Goal: Task Accomplishment & Management: Use online tool/utility

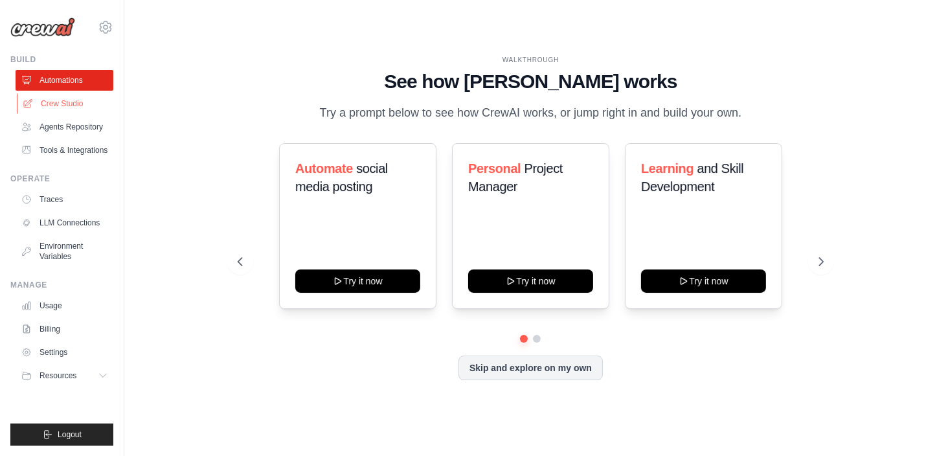
click at [54, 106] on link "Crew Studio" at bounding box center [66, 103] width 98 height 21
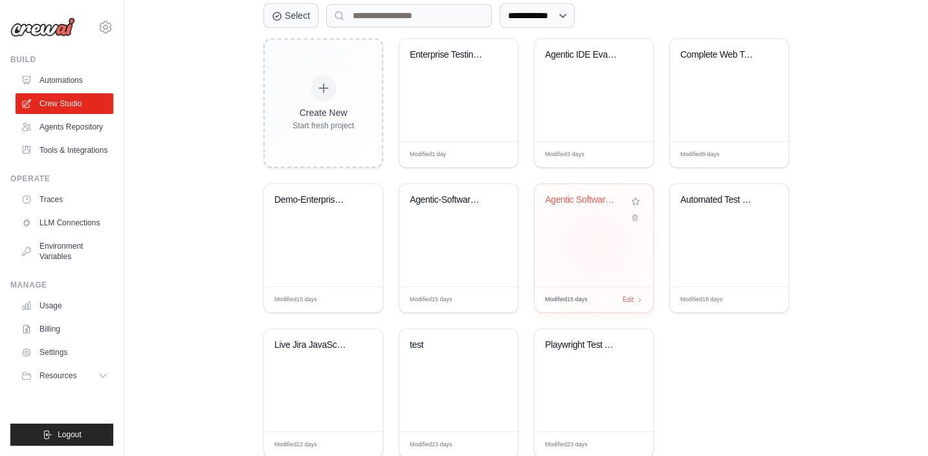
scroll to position [353, 0]
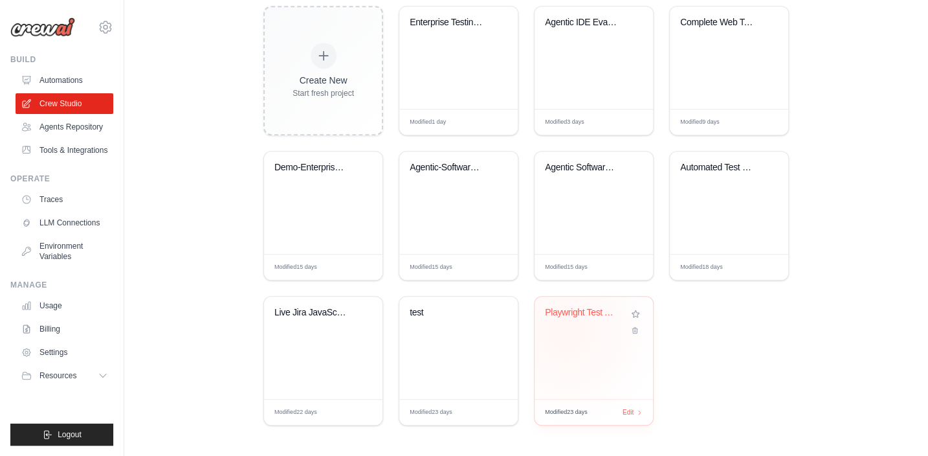
click at [566, 331] on div "Playwright Test Automation Crew" at bounding box center [594, 322] width 98 height 30
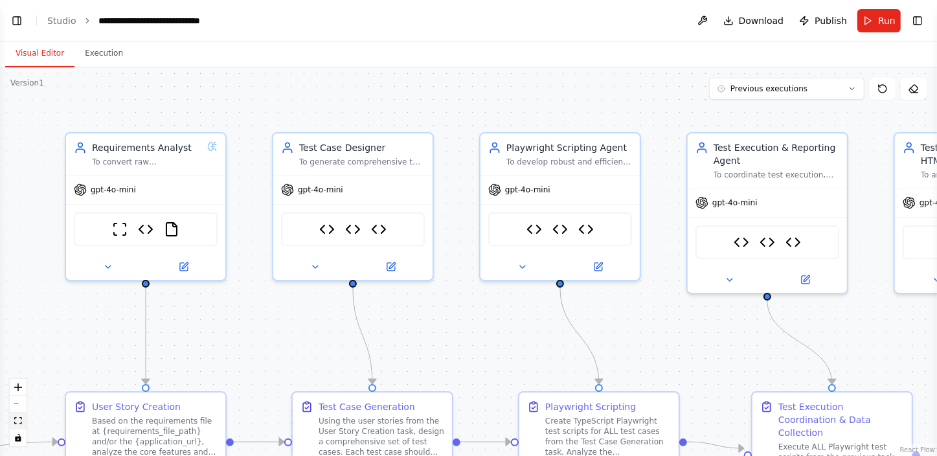
click at [16, 421] on icon "fit view" at bounding box center [18, 420] width 8 height 7
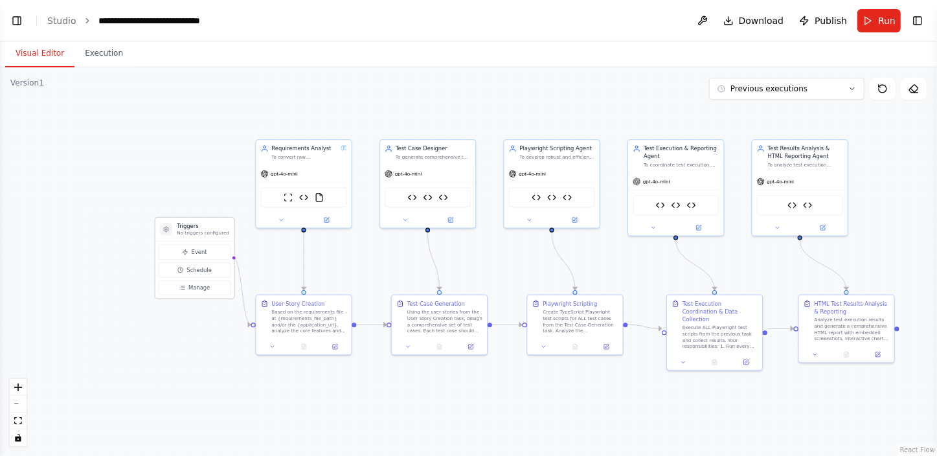
drag, startPoint x: 70, startPoint y: 316, endPoint x: 181, endPoint y: 230, distance: 140.3
click at [181, 230] on p "No triggers configured" at bounding box center [203, 233] width 52 height 6
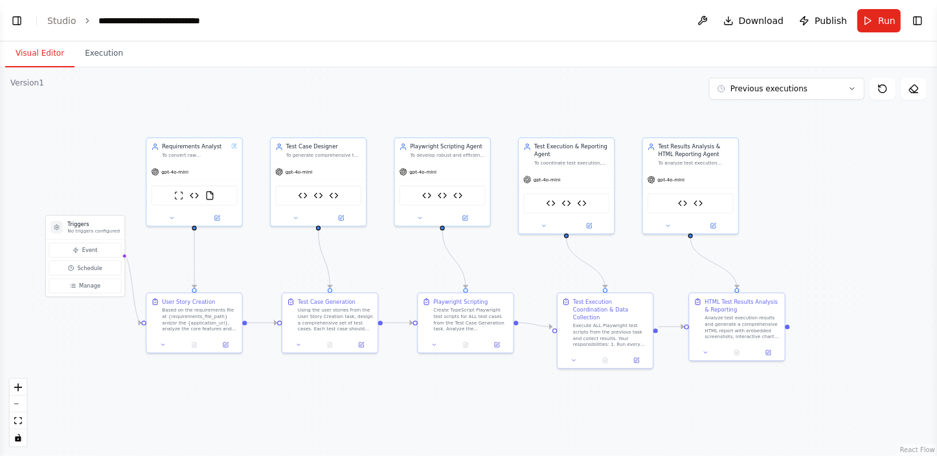
drag, startPoint x: 596, startPoint y: 417, endPoint x: 486, endPoint y: 415, distance: 109.4
click at [486, 415] on div ".deletable-edge-delete-btn { width: 20px; height: 20px; border: 0px solid #ffff…" at bounding box center [468, 261] width 937 height 388
click at [16, 15] on button "Toggle Left Sidebar" at bounding box center [17, 21] width 18 height 18
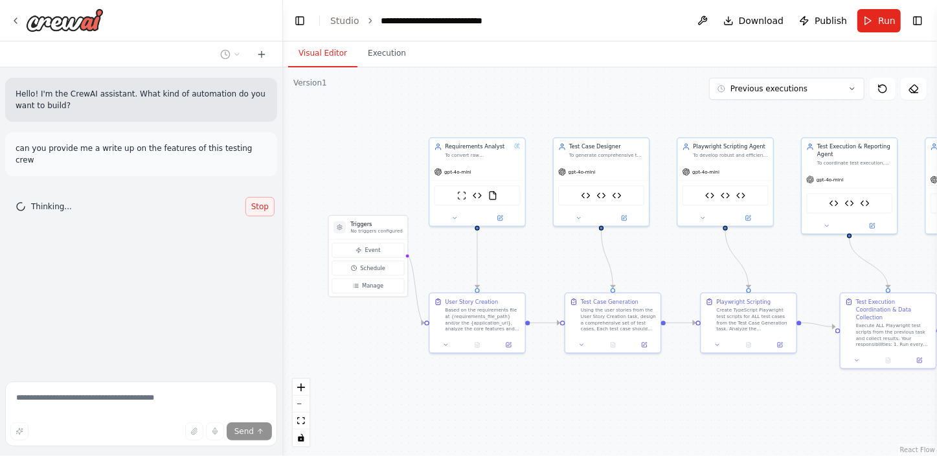
click at [260, 201] on span "Stop" at bounding box center [259, 206] width 17 height 10
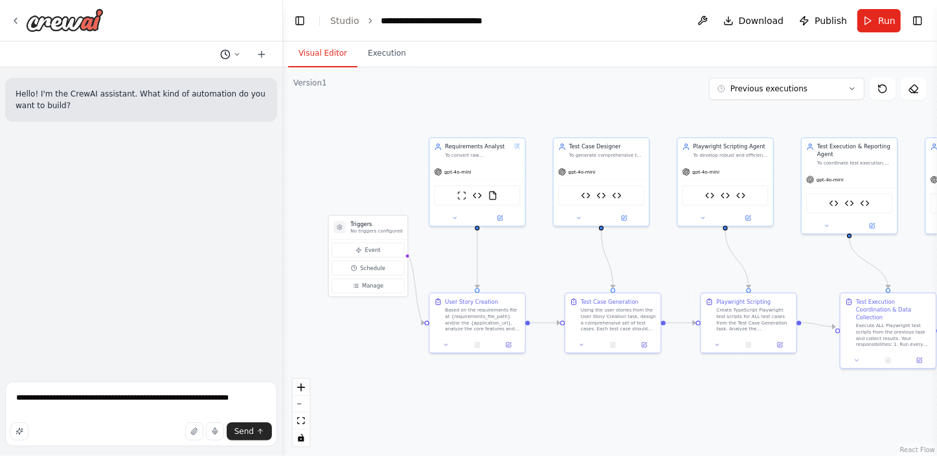
click at [244, 50] on button at bounding box center [230, 55] width 31 height 16
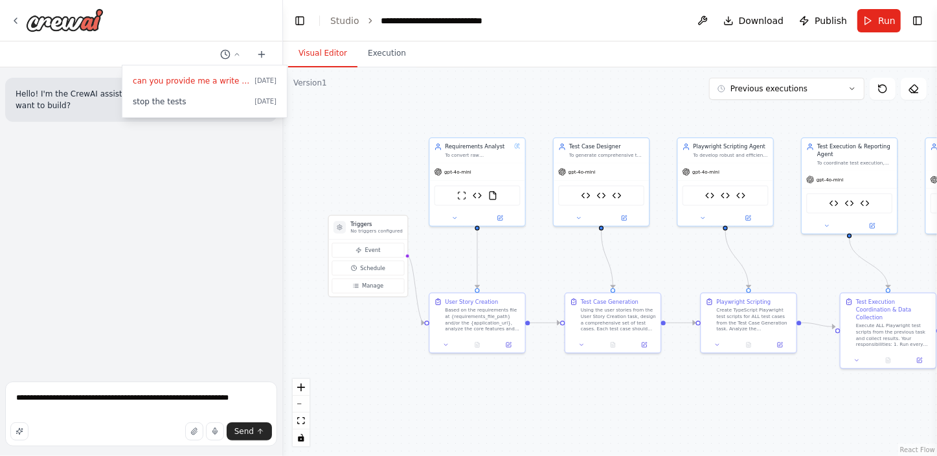
click at [218, 395] on div at bounding box center [141, 228] width 283 height 456
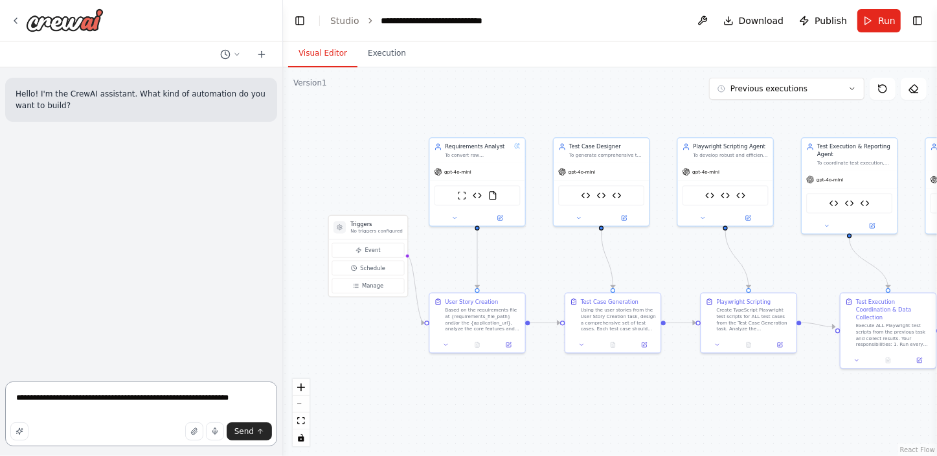
drag, startPoint x: 249, startPoint y: 399, endPoint x: 14, endPoint y: 390, distance: 235.2
click at [14, 390] on textarea "**********" at bounding box center [141, 413] width 272 height 65
paste textarea "**********"
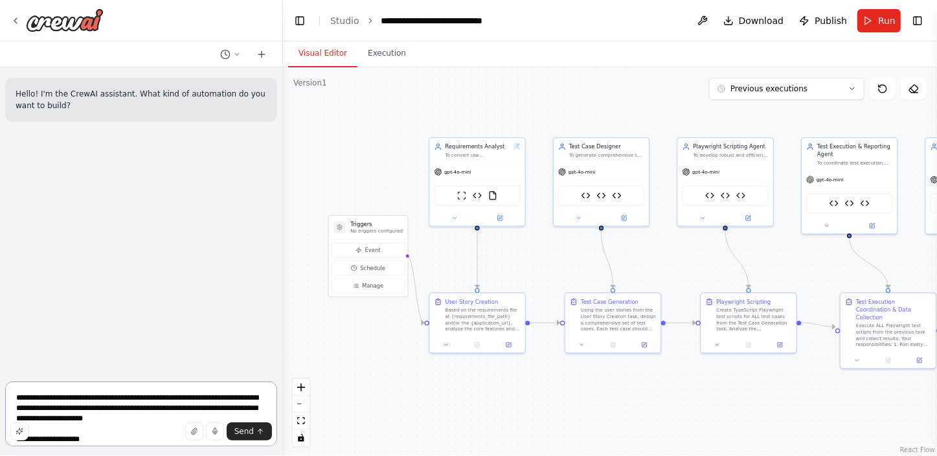
scroll to position [151, 0]
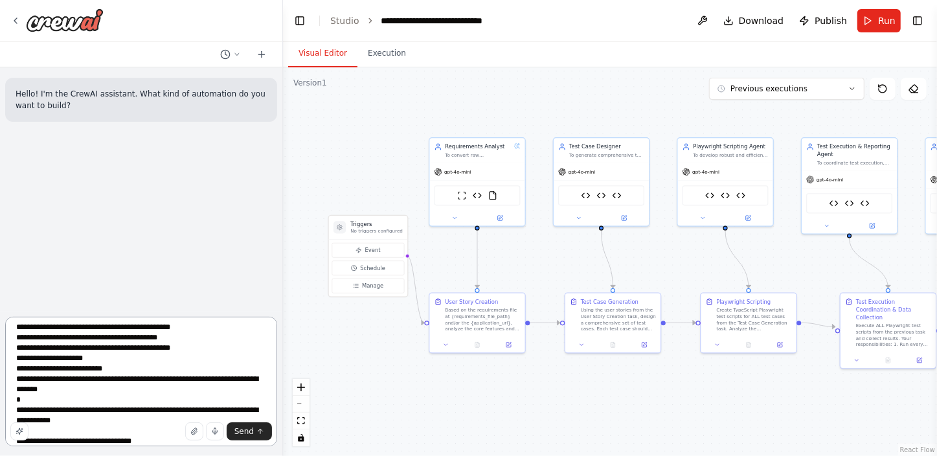
type textarea "**********"
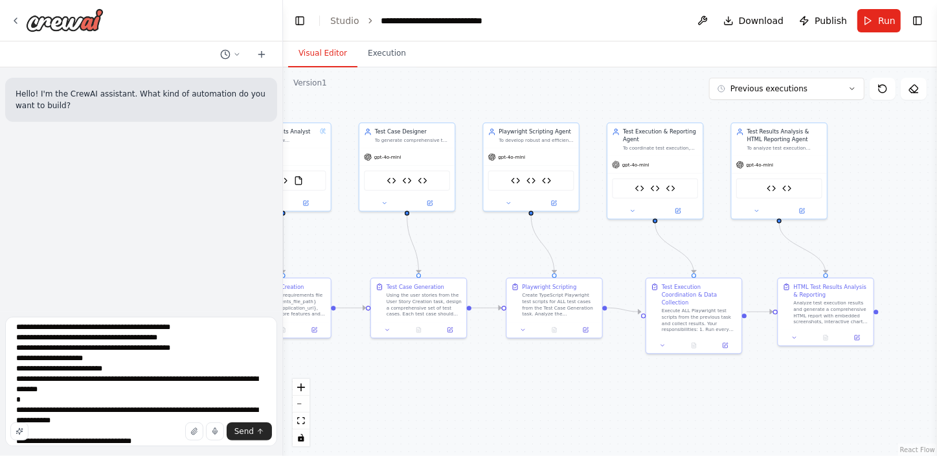
drag, startPoint x: 699, startPoint y: 392, endPoint x: 485, endPoint y: 376, distance: 215.0
click at [485, 376] on div ".deletable-edge-delete-btn { width: 20px; height: 20px; border: 0px solid #ffff…" at bounding box center [610, 261] width 654 height 388
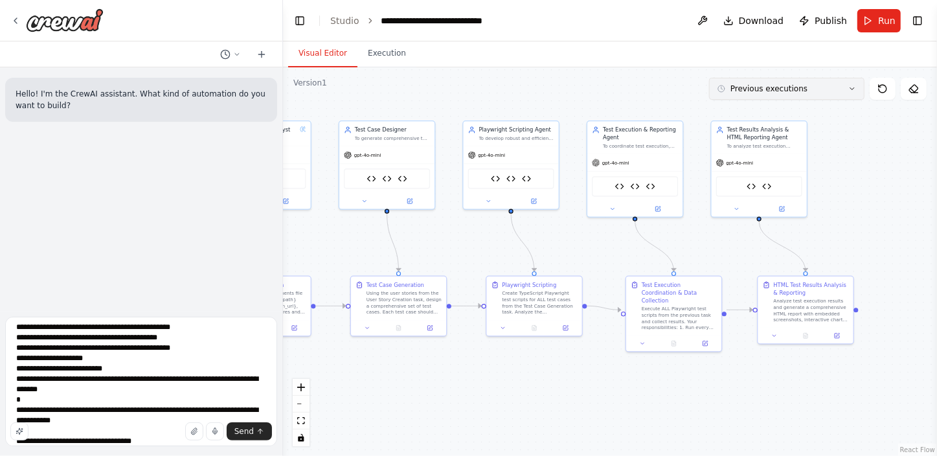
click at [833, 94] on button "Previous executions" at bounding box center [786, 89] width 155 height 22
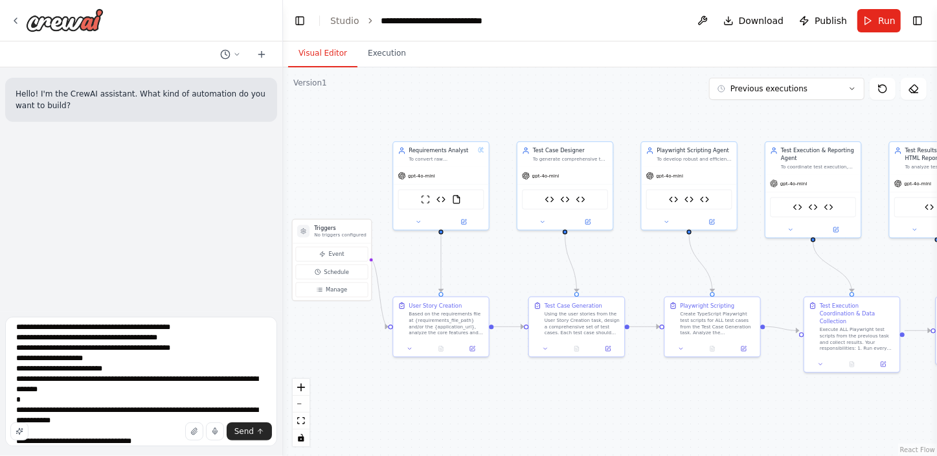
drag, startPoint x: 643, startPoint y: 394, endPoint x: 821, endPoint y: 414, distance: 179.2
click at [821, 414] on div ".deletable-edge-delete-btn { width: 20px; height: 20px; border: 0px solid #ffff…" at bounding box center [610, 261] width 654 height 388
click at [188, 382] on textarea "**********" at bounding box center [141, 381] width 272 height 129
click at [240, 428] on span "Send" at bounding box center [243, 431] width 19 height 10
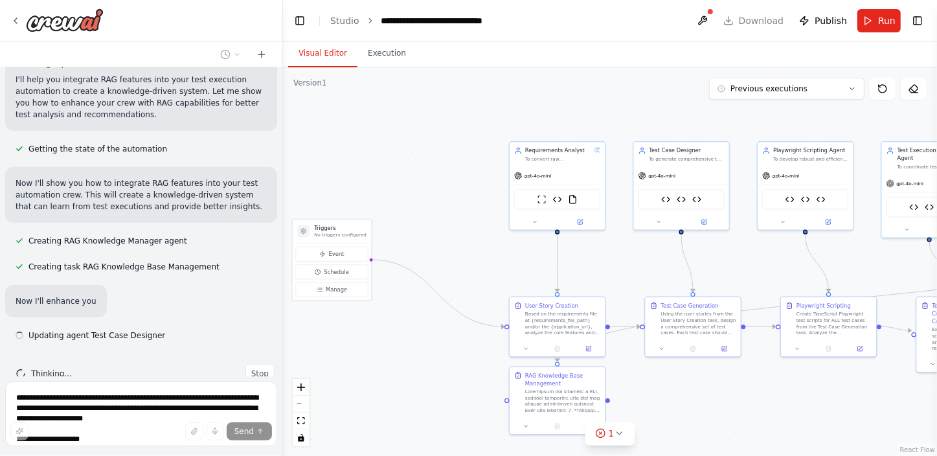
scroll to position [379, 0]
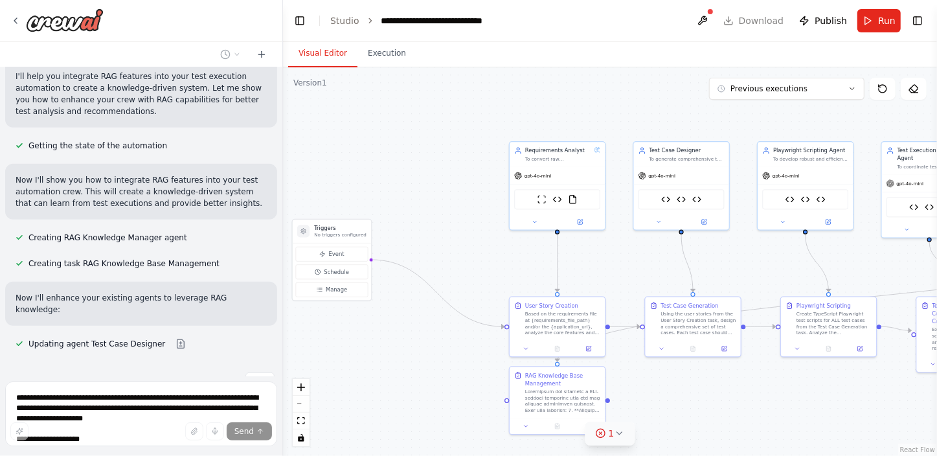
click at [610, 434] on span "1" at bounding box center [612, 433] width 6 height 13
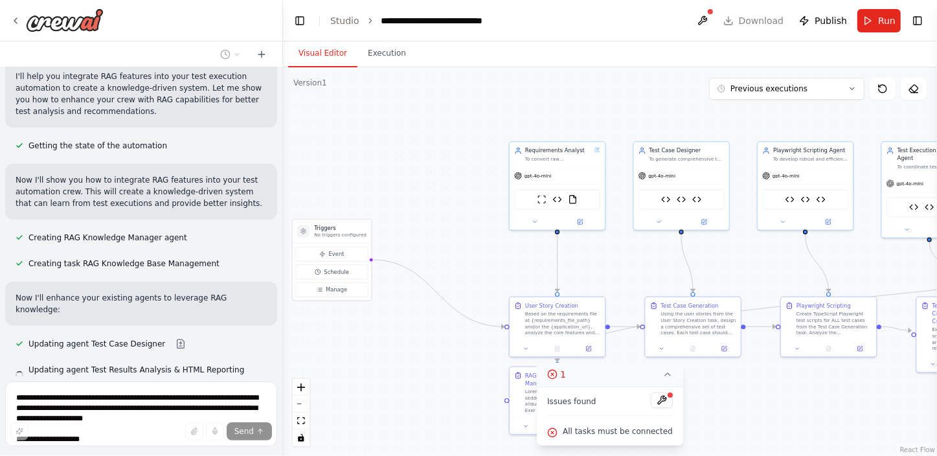
scroll to position [405, 0]
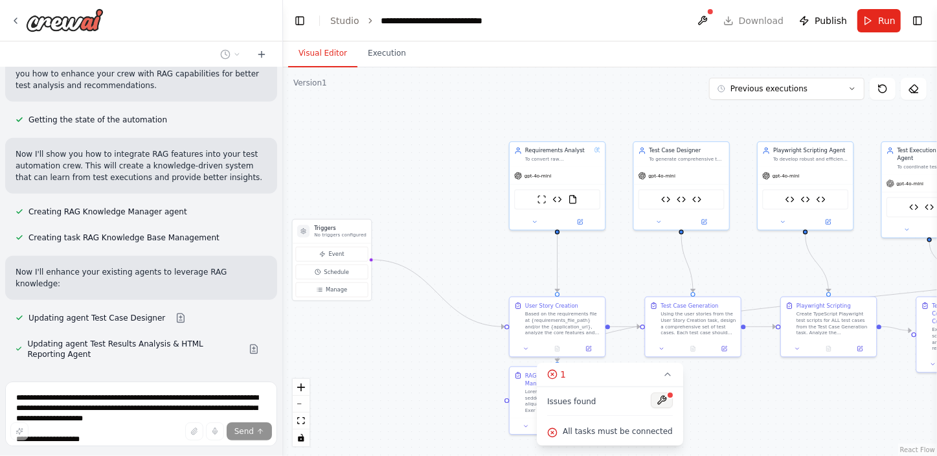
click at [657, 401] on button at bounding box center [662, 400] width 22 height 16
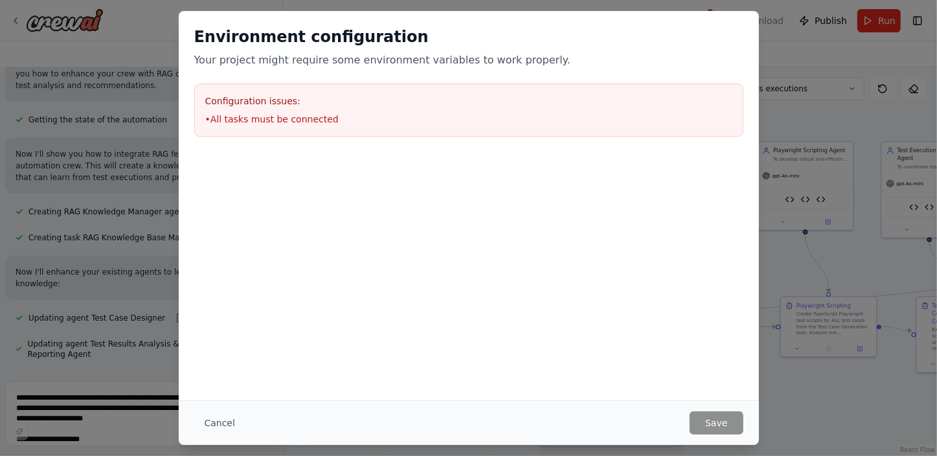
click at [246, 104] on h3 "Configuration issues:" at bounding box center [468, 101] width 527 height 13
click at [226, 421] on button "Cancel" at bounding box center [219, 422] width 51 height 23
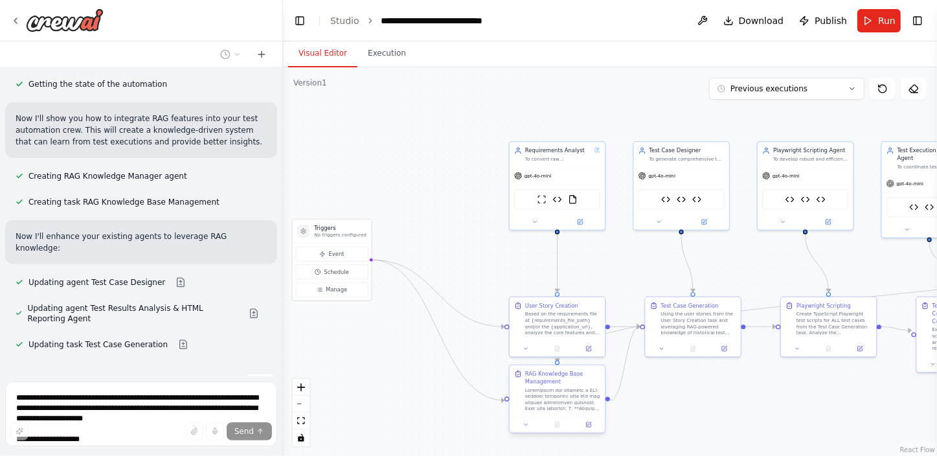
scroll to position [466, 0]
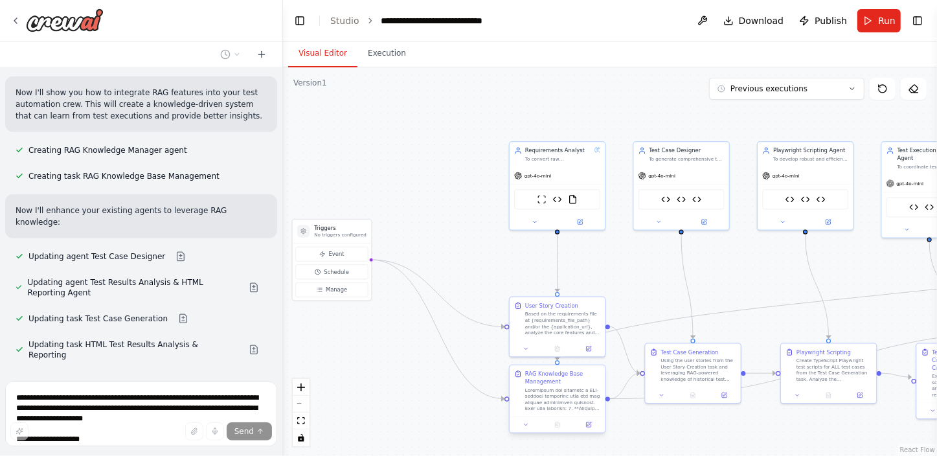
click at [537, 402] on div at bounding box center [562, 399] width 75 height 25
click at [580, 396] on div at bounding box center [562, 399] width 75 height 25
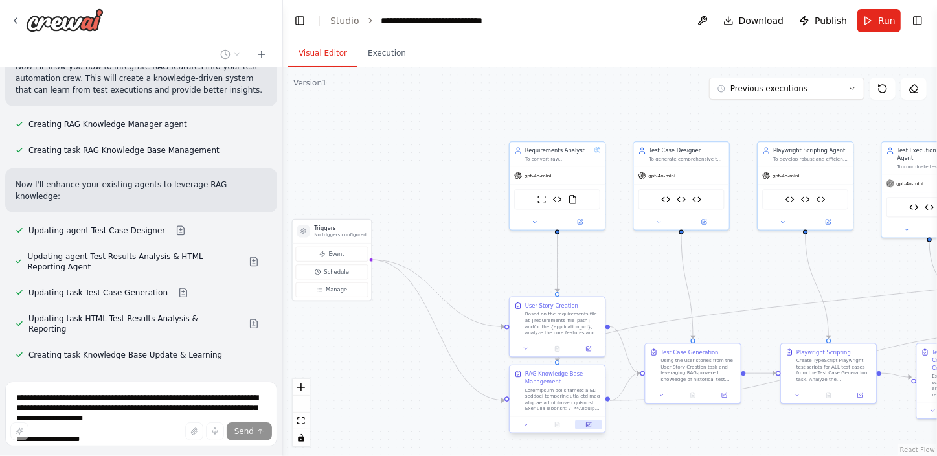
click at [589, 422] on icon at bounding box center [588, 424] width 5 height 5
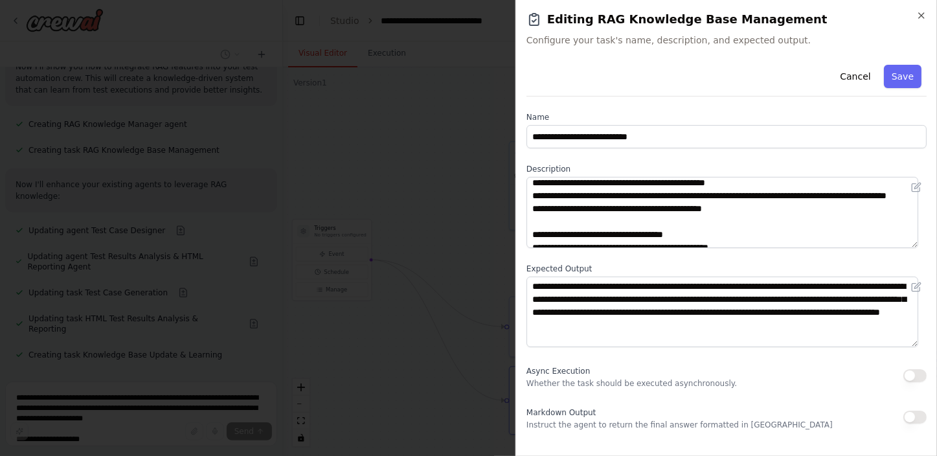
scroll to position [58, 0]
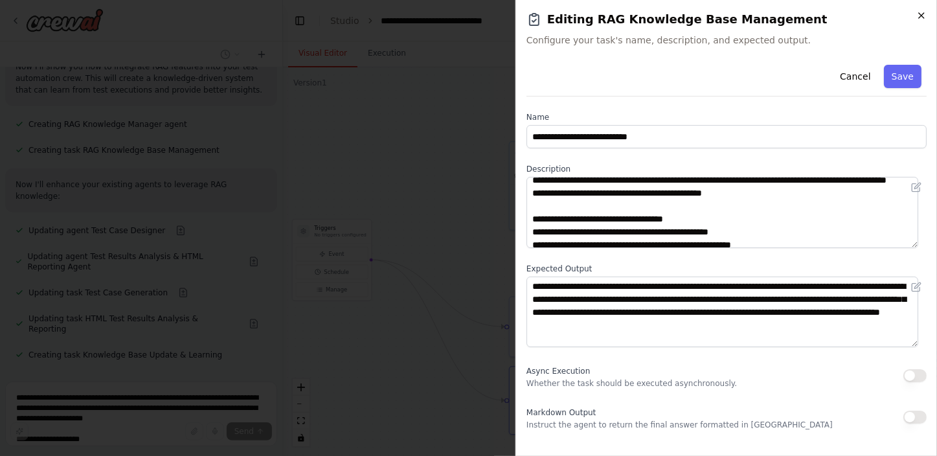
click at [923, 16] on icon "button" at bounding box center [921, 15] width 10 height 10
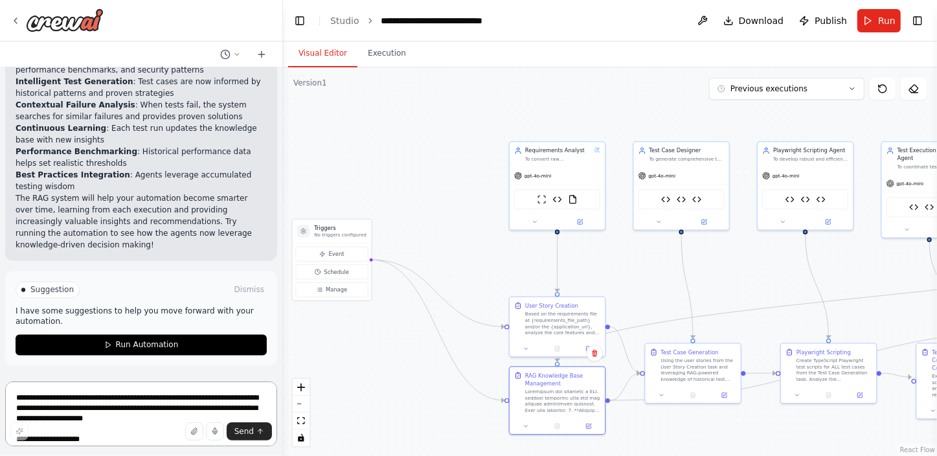
scroll to position [2114, 0]
drag, startPoint x: 272, startPoint y: 280, endPoint x: 271, endPoint y: 304, distance: 24.6
click at [271, 304] on div "Hello! I'm the CrewAI assistant. What kind of automation do you want to build? …" at bounding box center [141, 221] width 282 height 309
drag, startPoint x: 271, startPoint y: 304, endPoint x: 269, endPoint y: 290, distance: 14.5
click at [269, 290] on div "Hello! I'm the CrewAI assistant. What kind of automation do you want to build? …" at bounding box center [141, 221] width 282 height 309
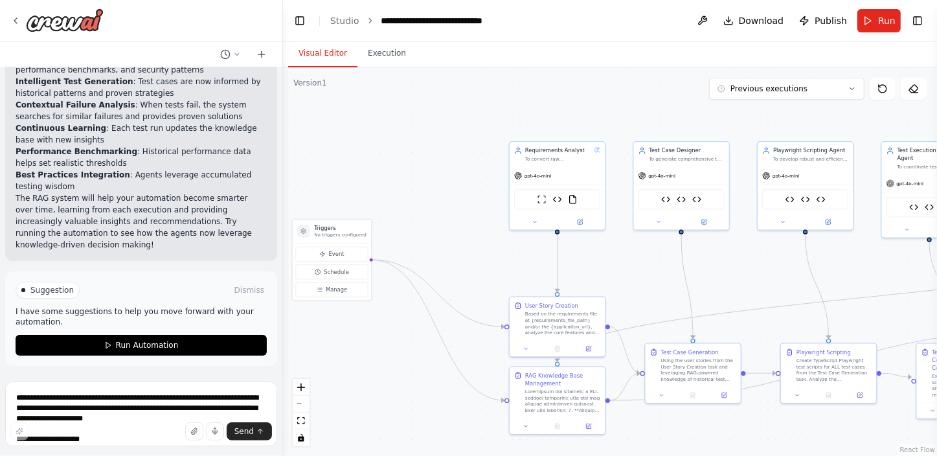
scroll to position [4263, 0]
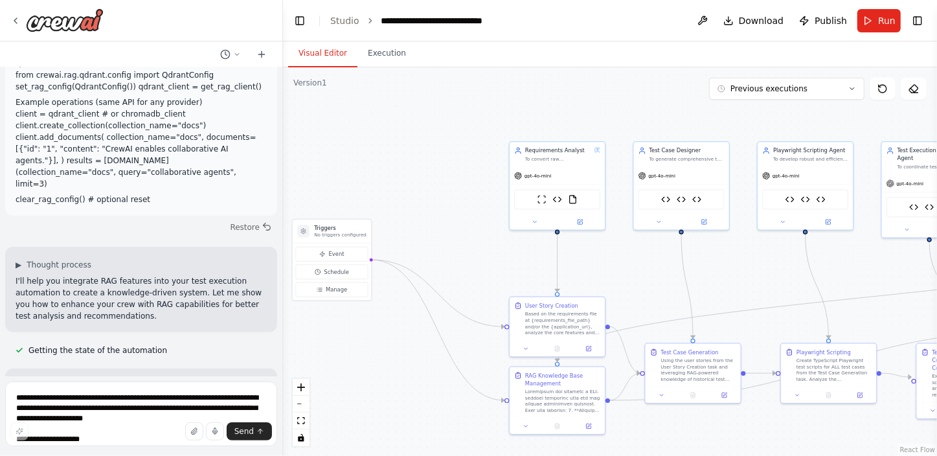
scroll to position [169, 0]
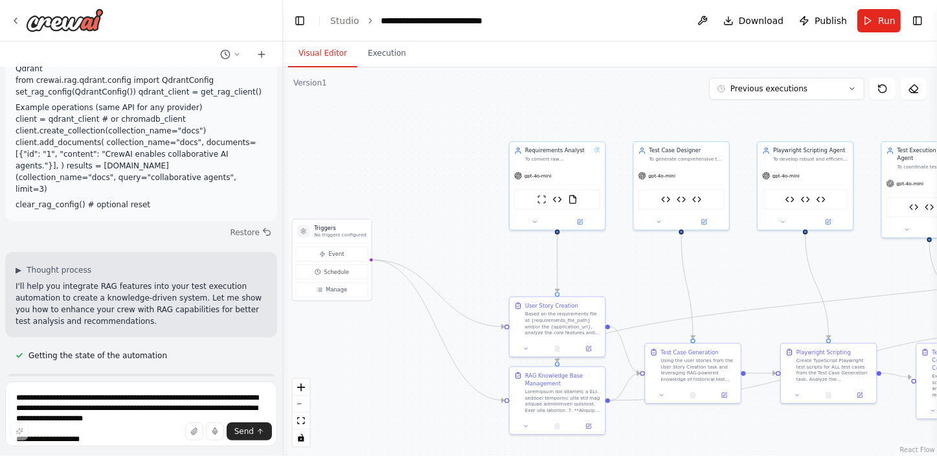
drag, startPoint x: 188, startPoint y: 262, endPoint x: 22, endPoint y: 279, distance: 167.3
click at [22, 279] on div "Hello! I'm the CrewAI assistant. What kind of automation do you want to build? …" at bounding box center [141, 221] width 282 height 309
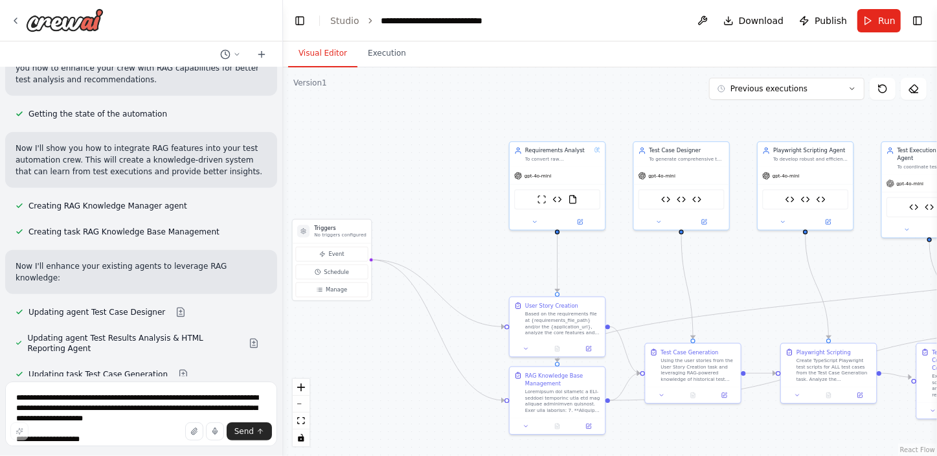
scroll to position [464, 0]
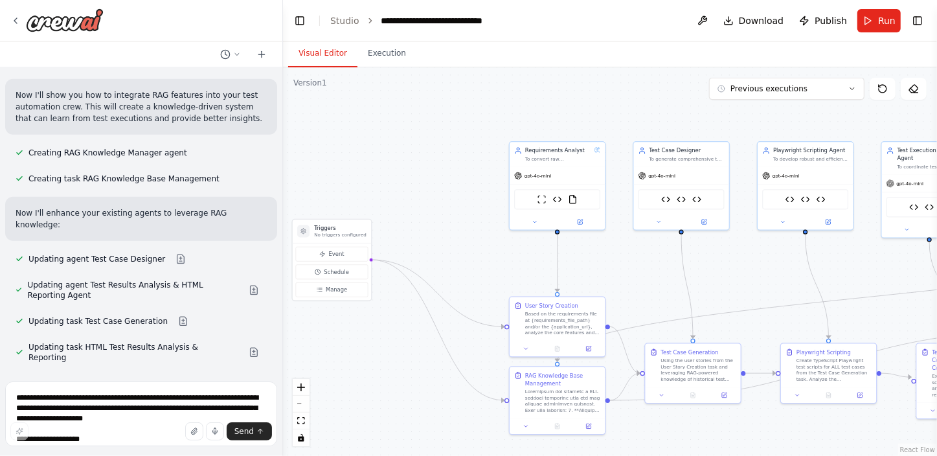
copy div "tomation to create a knowledge-driven system. Let me show you how to enhance yo…"
click at [237, 296] on div "Hello! I'm the CrewAI assistant. What kind of automation do you want to build? …" at bounding box center [141, 221] width 282 height 309
click at [241, 347] on button at bounding box center [254, 352] width 26 height 10
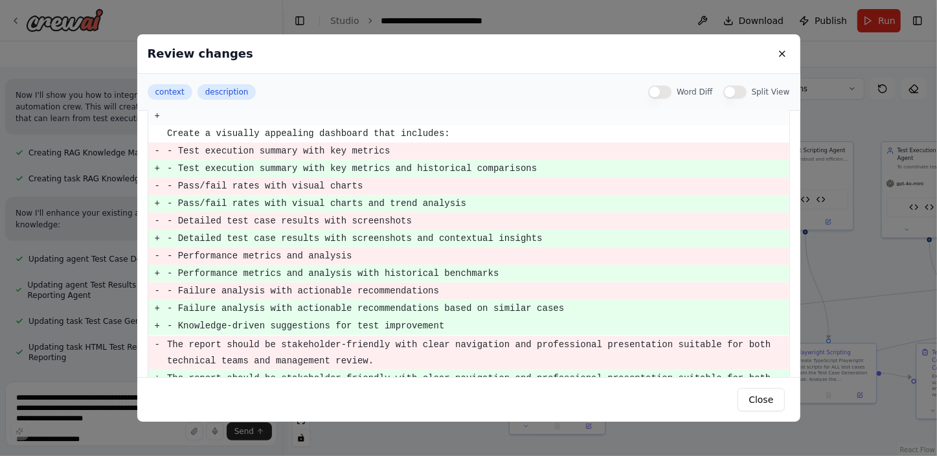
scroll to position [282, 0]
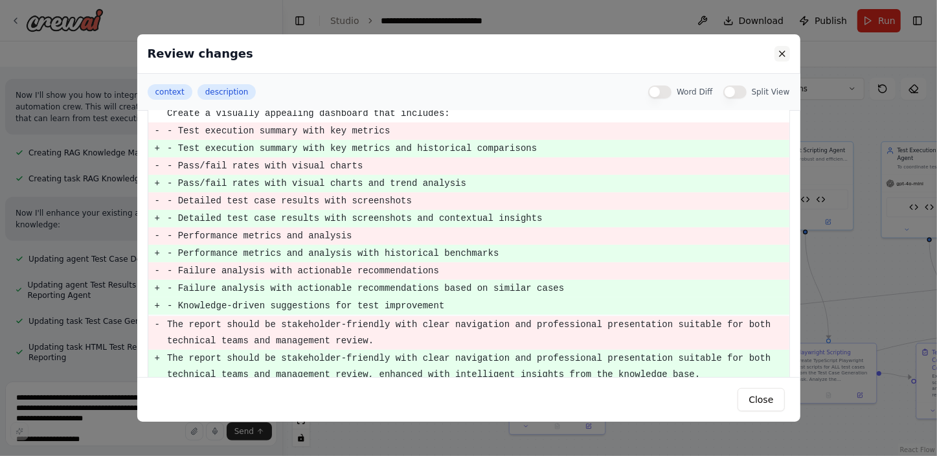
click at [783, 54] on button at bounding box center [782, 54] width 16 height 16
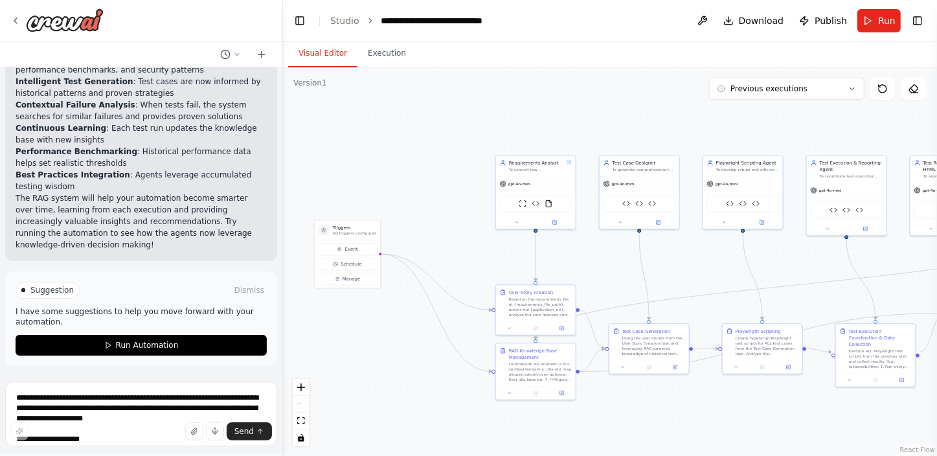
scroll to position [5205, 0]
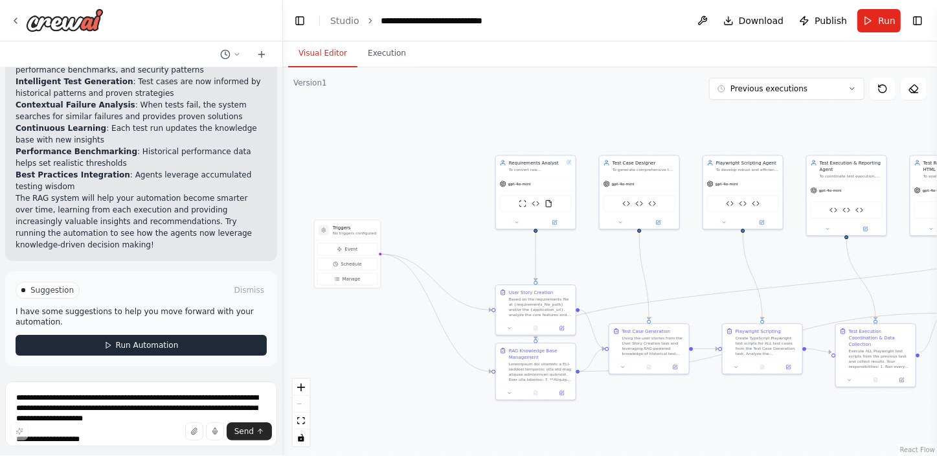
click at [134, 344] on span "Run Automation" at bounding box center [147, 345] width 63 height 10
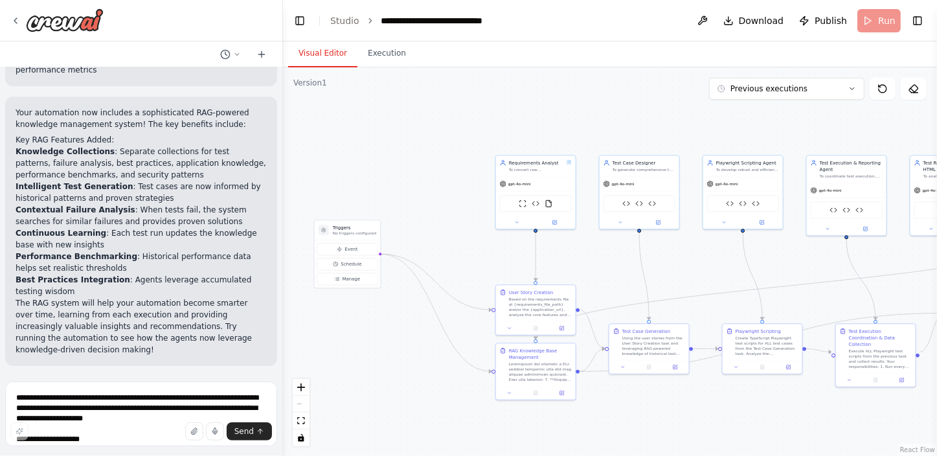
scroll to position [5100, 0]
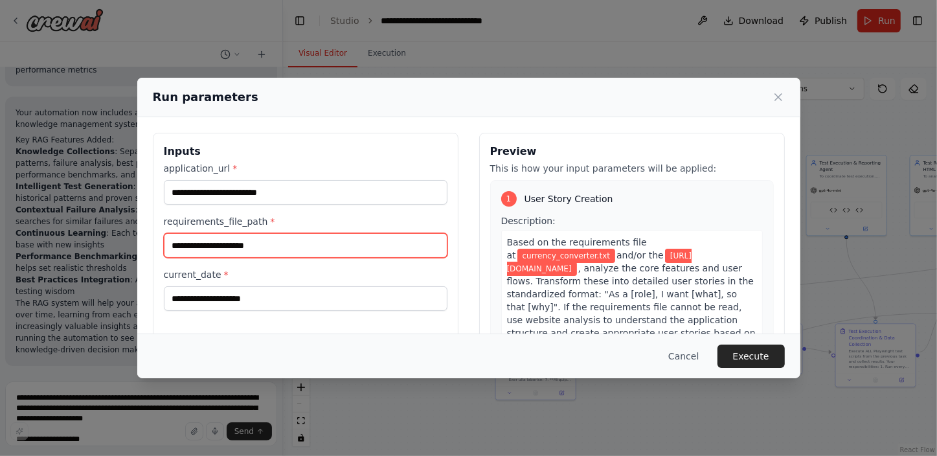
drag, startPoint x: 277, startPoint y: 243, endPoint x: 135, endPoint y: 240, distance: 142.5
click at [135, 240] on div "**********" at bounding box center [468, 228] width 937 height 456
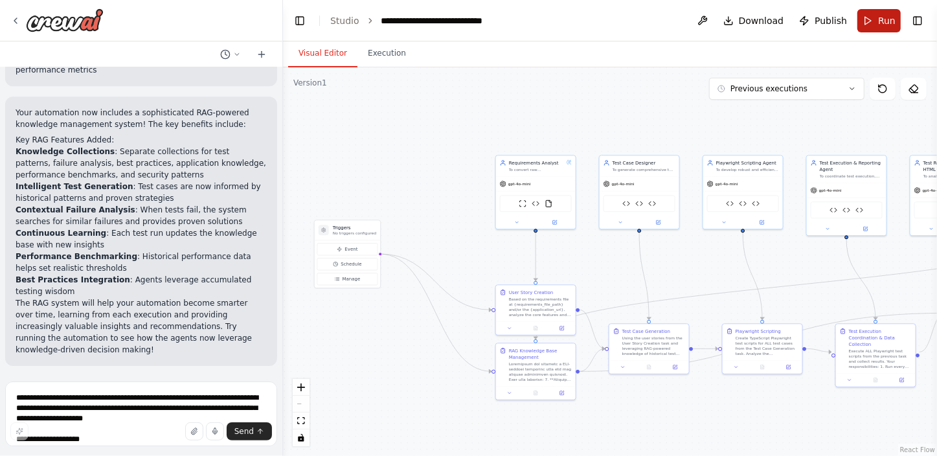
click at [880, 23] on span "Run" at bounding box center [886, 20] width 17 height 13
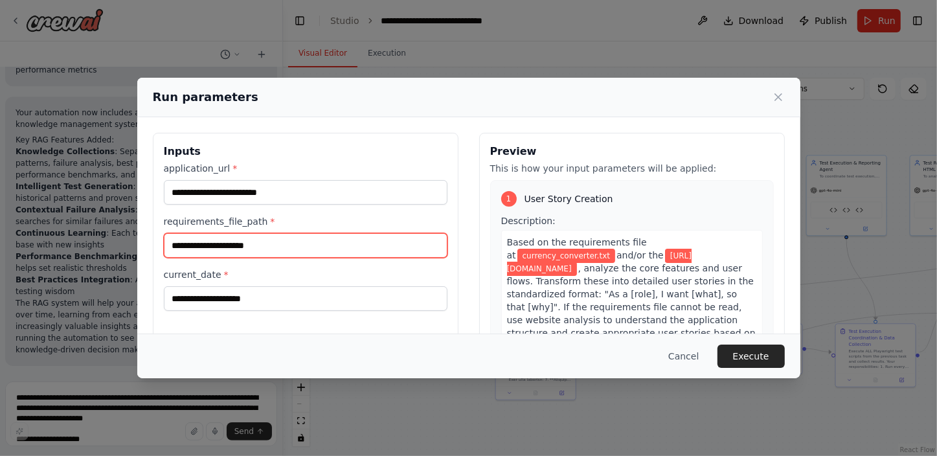
drag, startPoint x: 272, startPoint y: 251, endPoint x: 168, endPoint y: 245, distance: 103.8
click at [168, 245] on input "**********" at bounding box center [306, 245] width 284 height 25
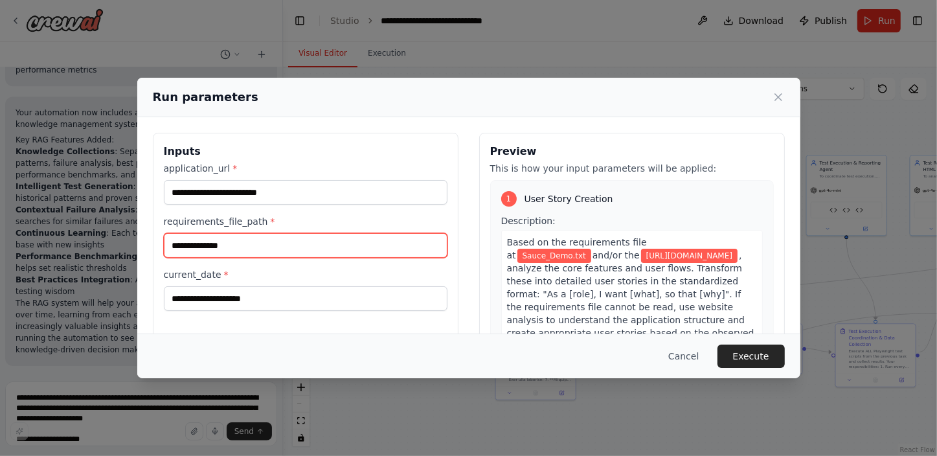
type input "**********"
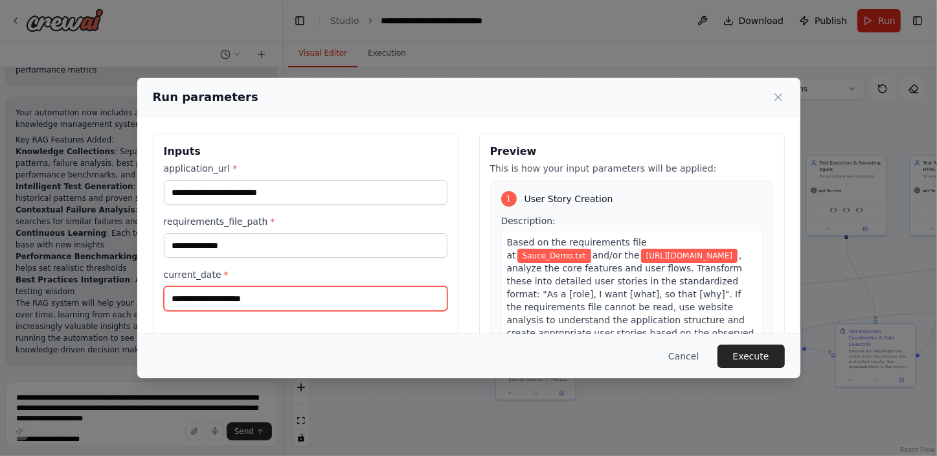
click at [252, 297] on input "current_date *" at bounding box center [306, 298] width 284 height 25
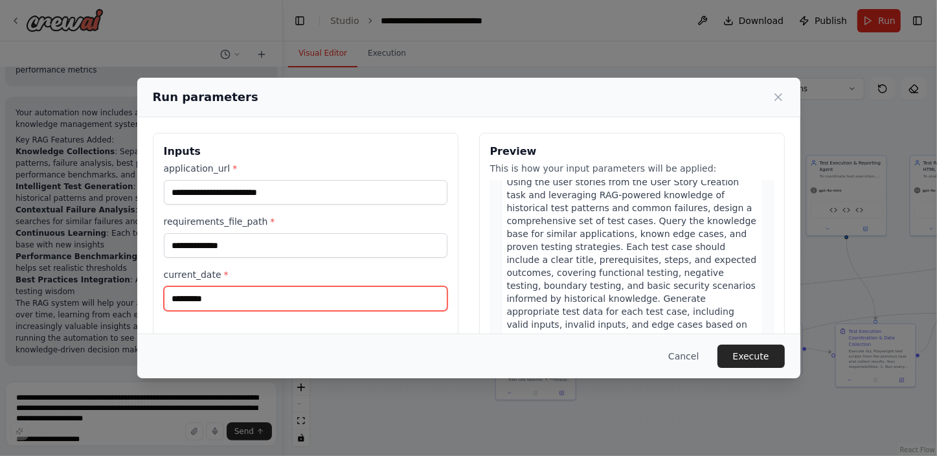
scroll to position [471, 0]
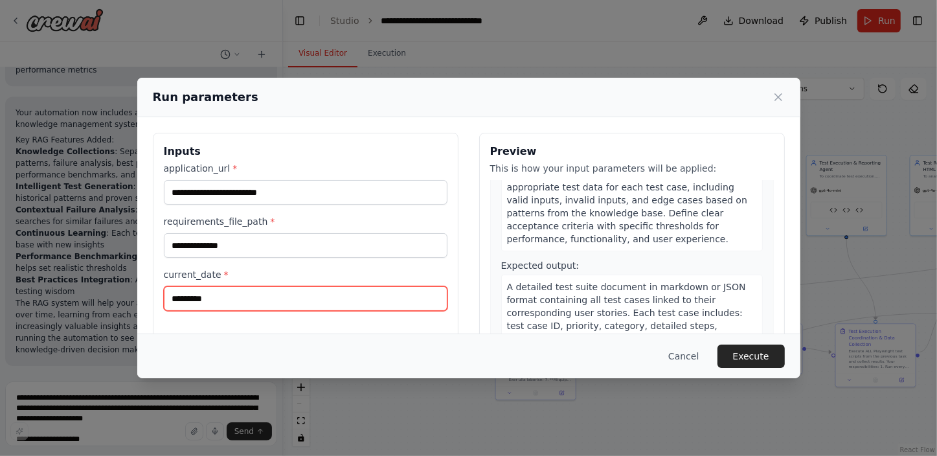
type input "*********"
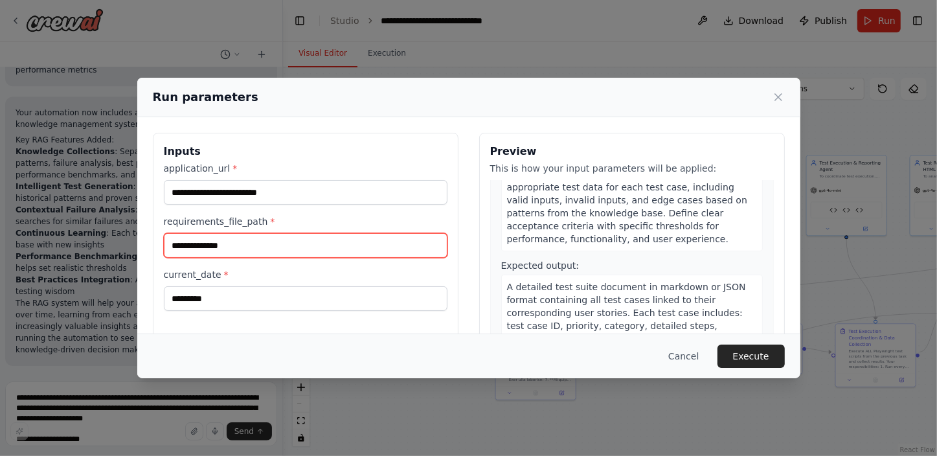
click at [257, 243] on input "**********" at bounding box center [306, 245] width 284 height 25
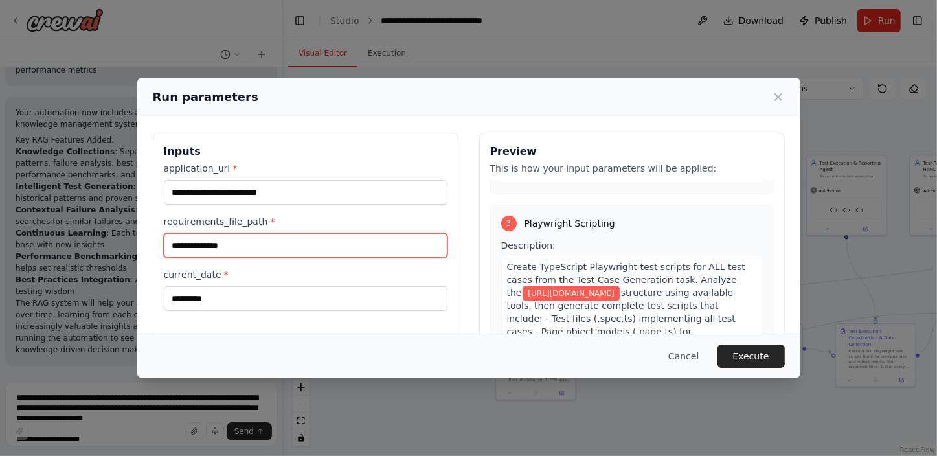
scroll to position [647, 0]
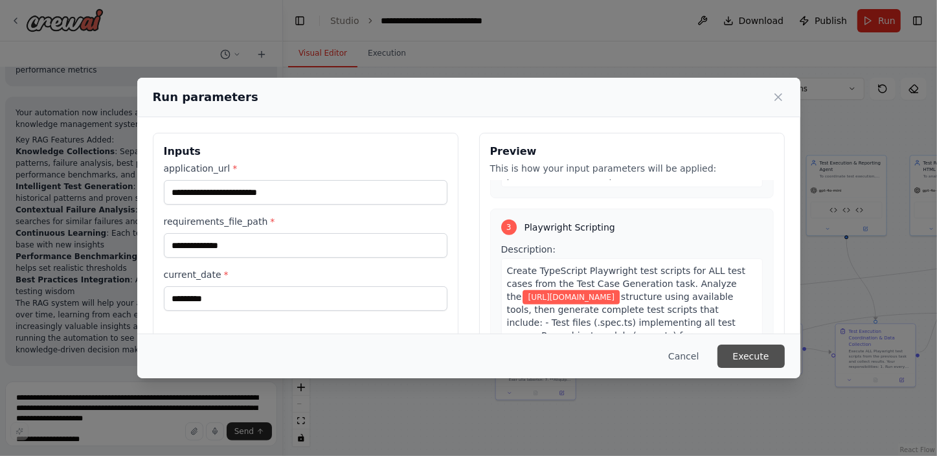
click at [745, 356] on button "Execute" at bounding box center [750, 355] width 67 height 23
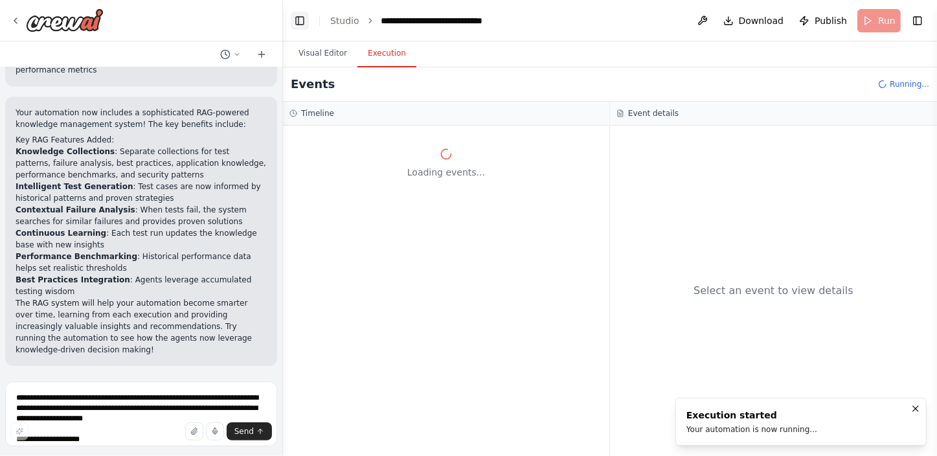
click at [296, 19] on button "Toggle Left Sidebar" at bounding box center [300, 21] width 18 height 18
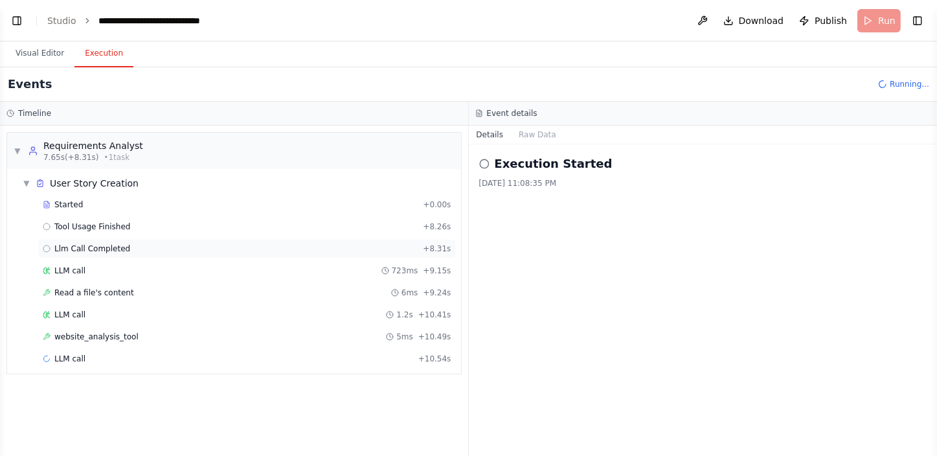
click at [86, 246] on span "Llm Call Completed" at bounding box center [92, 248] width 76 height 10
click at [89, 219] on div "Tool Usage Finished + 8.26s" at bounding box center [247, 226] width 418 height 19
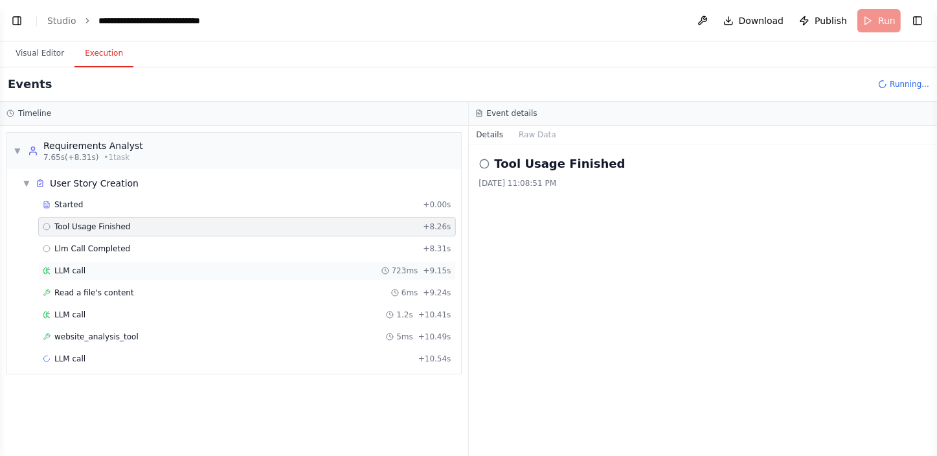
click at [100, 274] on div "LLM call 723ms + 9.15s" at bounding box center [247, 270] width 409 height 10
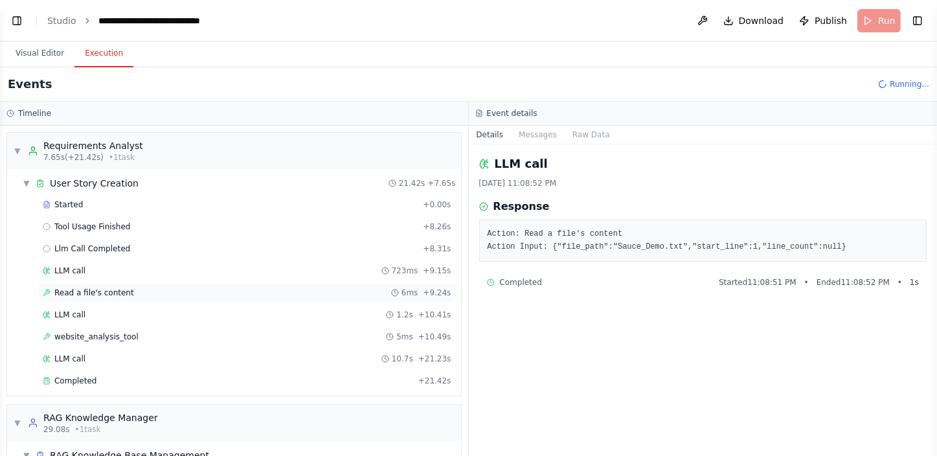
click at [104, 290] on span "Read a file's content" at bounding box center [94, 292] width 80 height 10
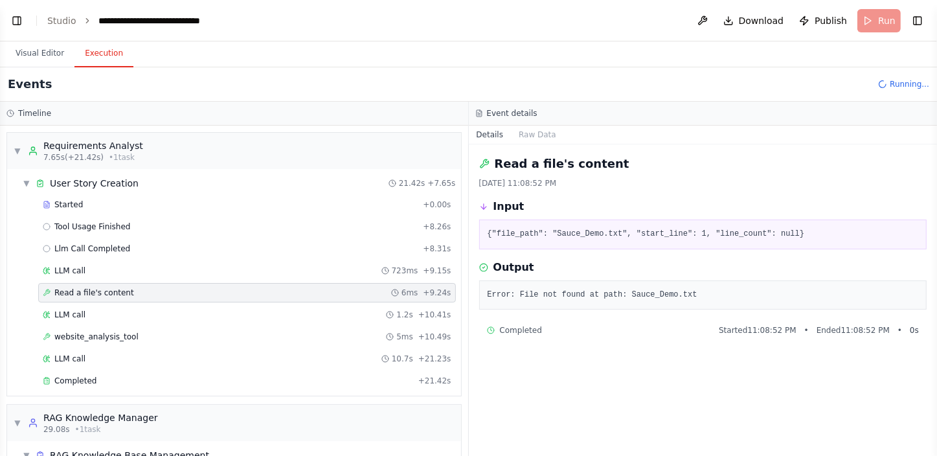
scroll to position [58, 0]
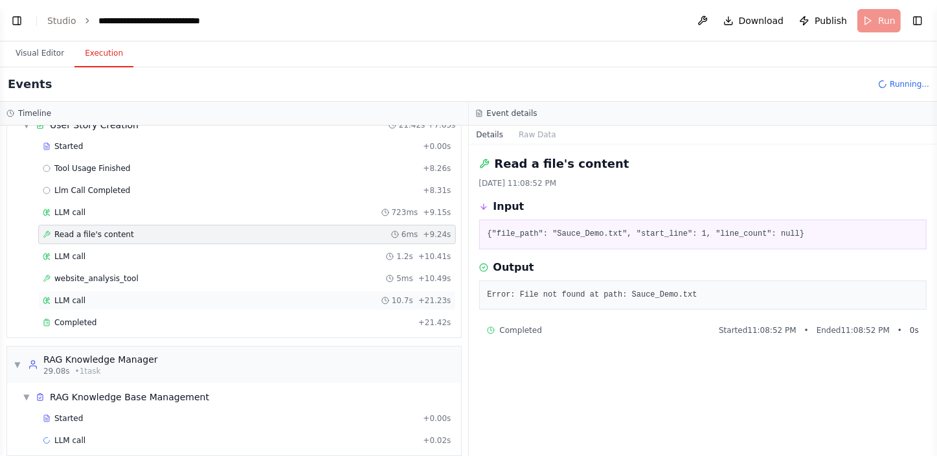
click at [103, 296] on div "LLM call 10.7s + 21.23s" at bounding box center [247, 300] width 409 height 10
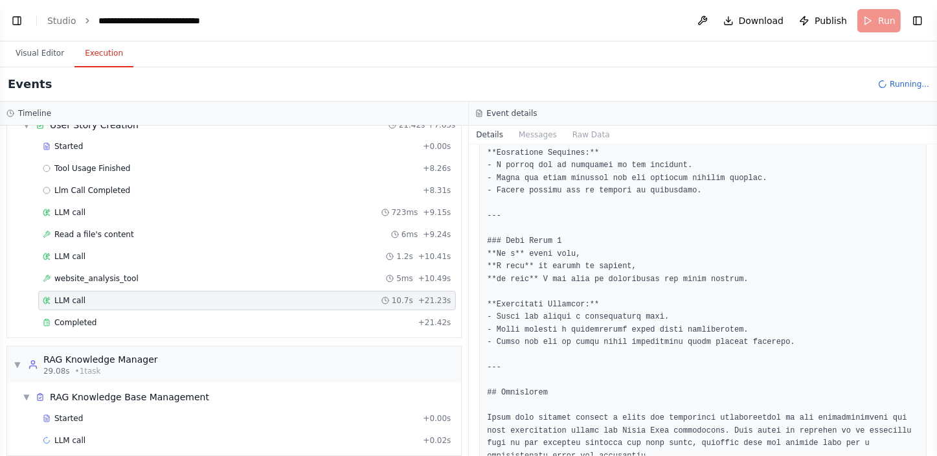
scroll to position [1282, 0]
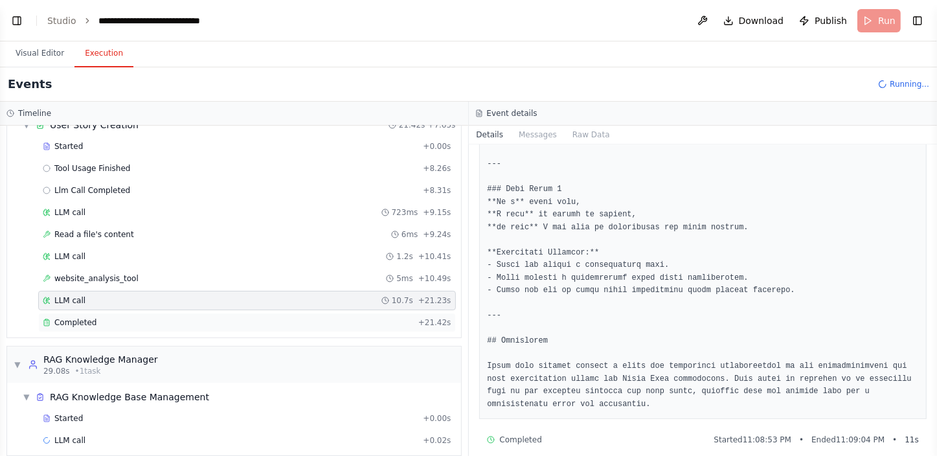
click at [49, 317] on div "Completed" at bounding box center [228, 322] width 370 height 10
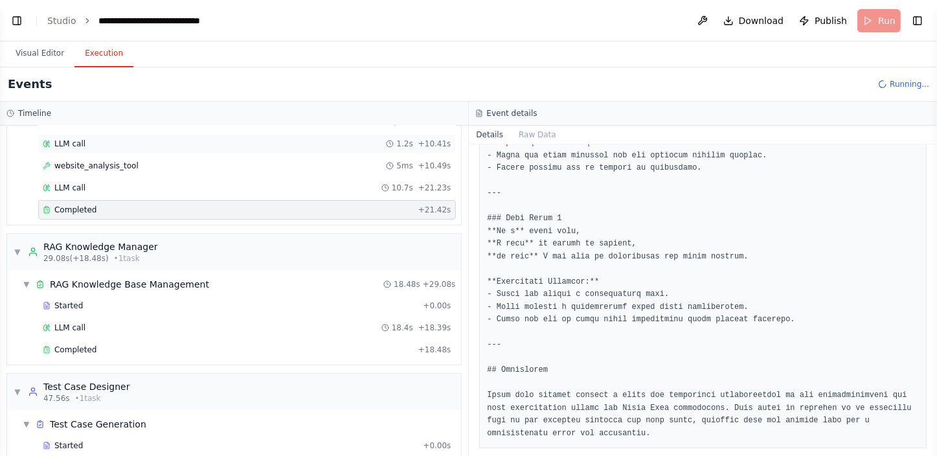
scroll to position [176, 0]
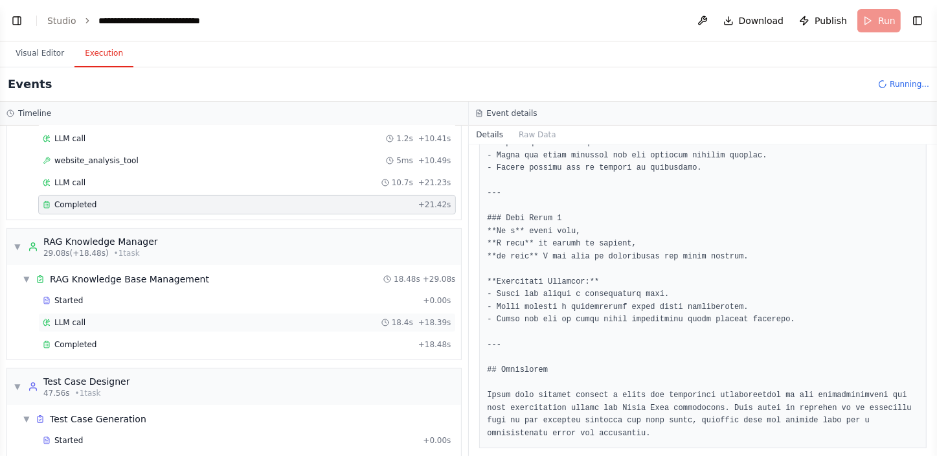
click at [115, 317] on div "LLM call 18.4s + 18.39s" at bounding box center [247, 322] width 409 height 10
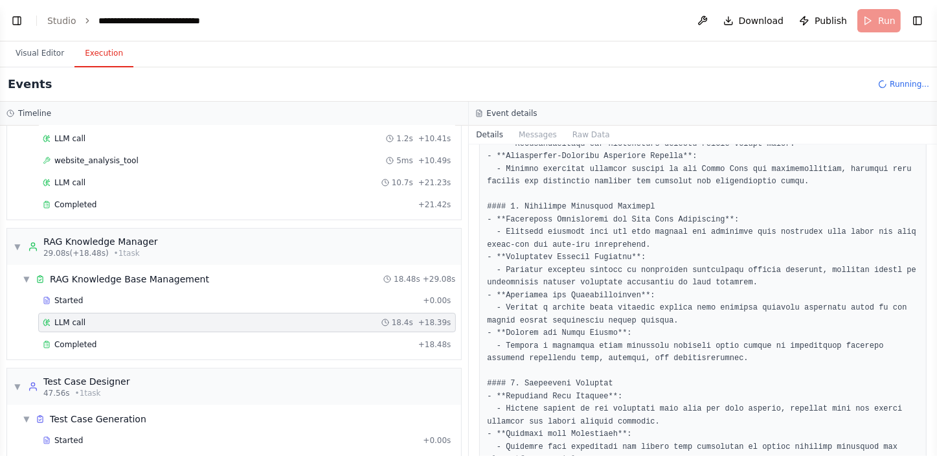
scroll to position [471, 0]
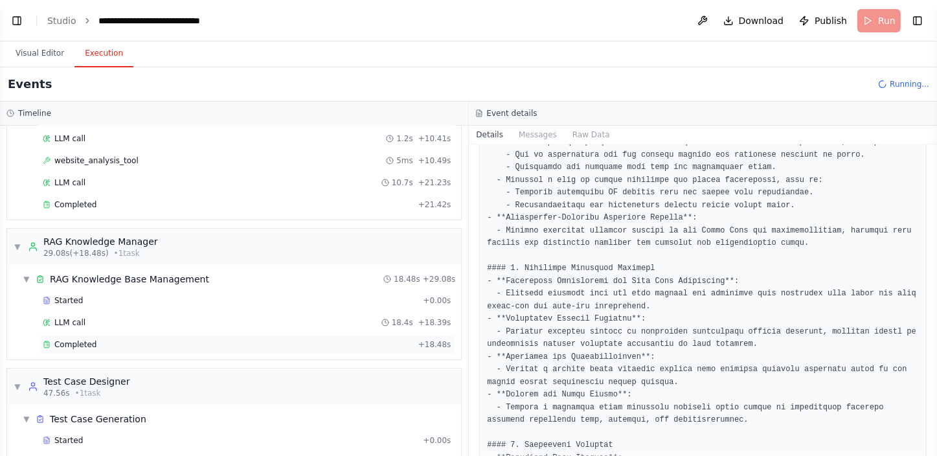
click at [127, 339] on div "Completed" at bounding box center [228, 344] width 370 height 10
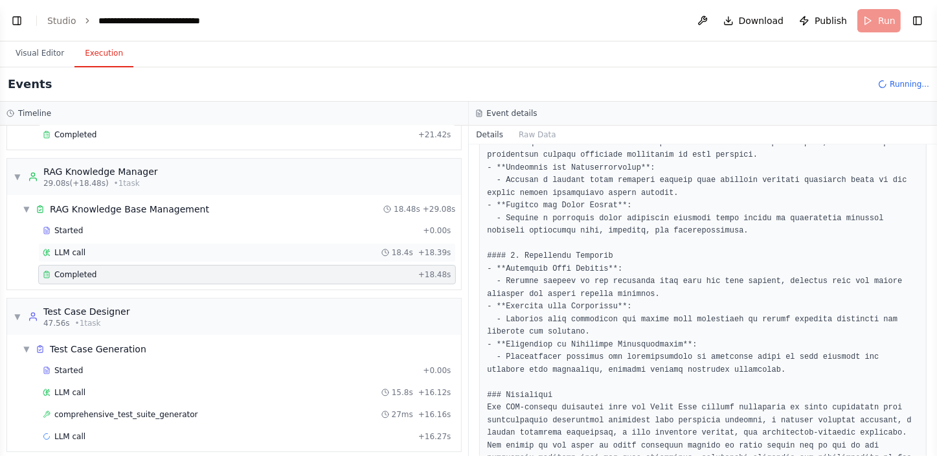
scroll to position [253, 0]
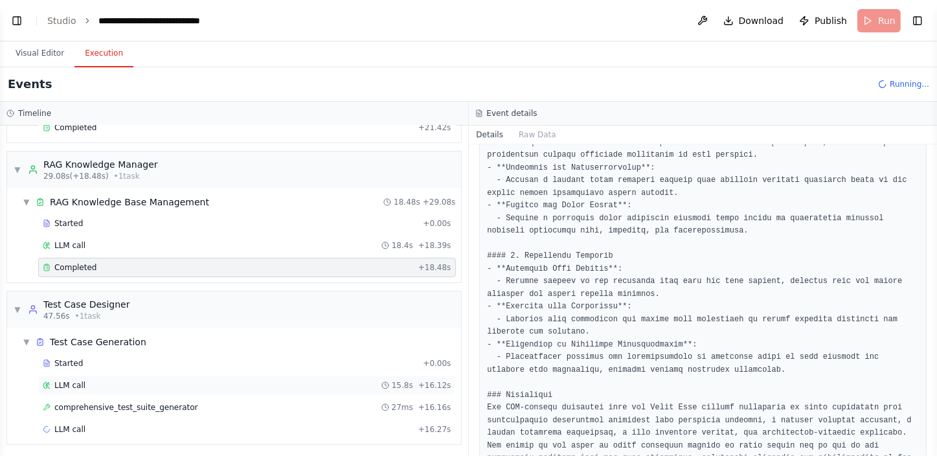
click at [135, 380] on div "LLM call 15.8s + 16.12s" at bounding box center [247, 385] width 409 height 10
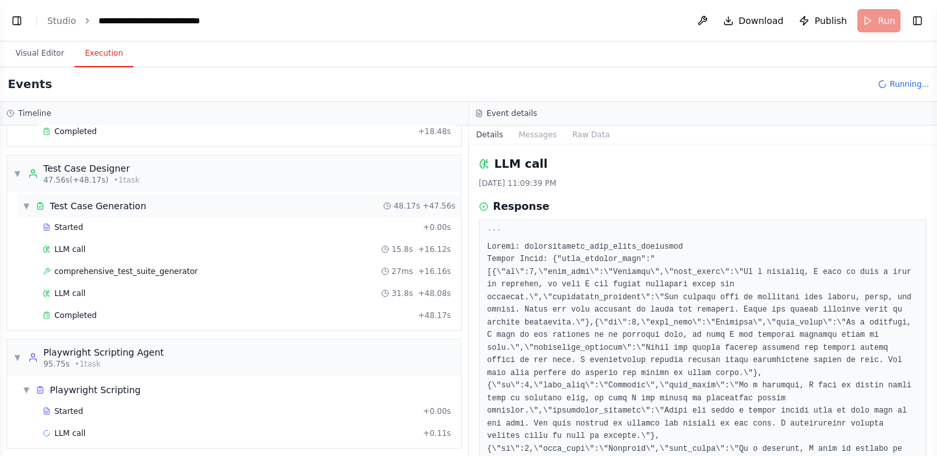
scroll to position [393, 0]
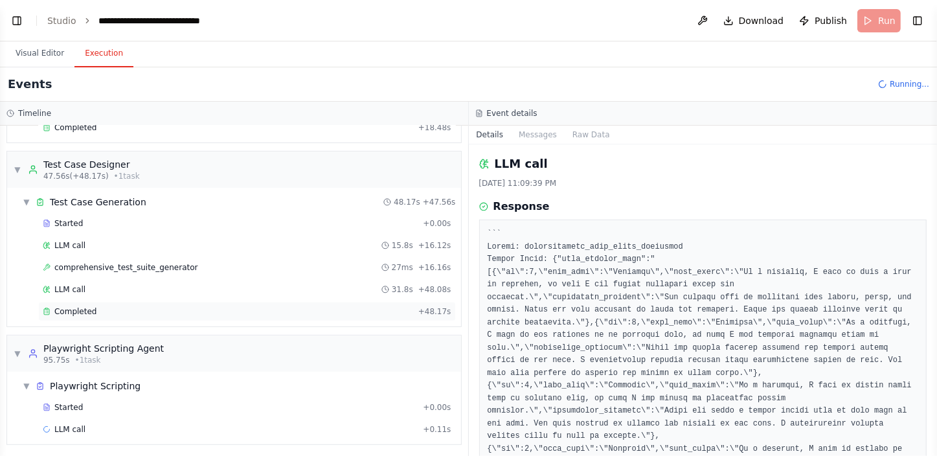
click at [150, 302] on div "Completed + 48.17s" at bounding box center [247, 311] width 418 height 19
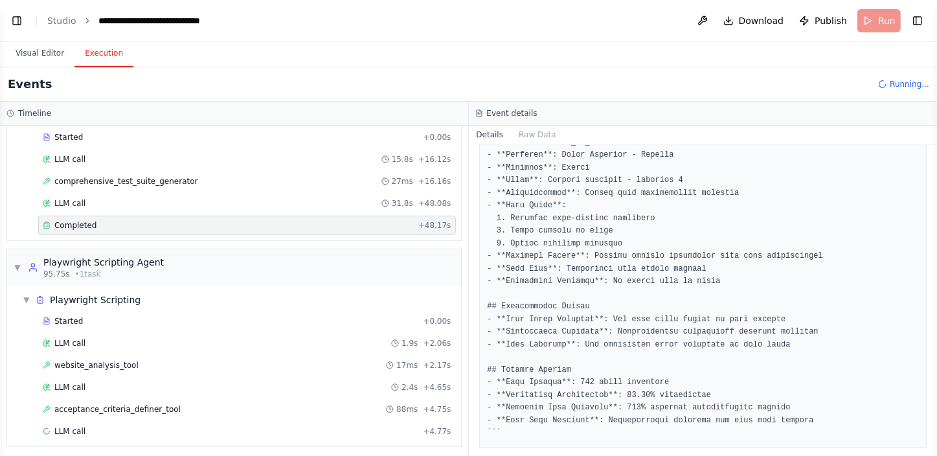
scroll to position [480, 0]
click at [107, 363] on span "website_analysis_tool" at bounding box center [96, 364] width 84 height 10
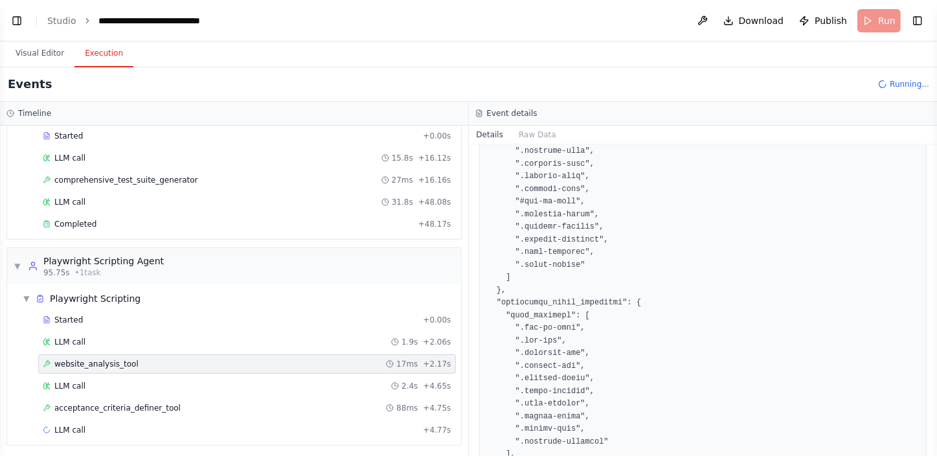
scroll to position [2001, 0]
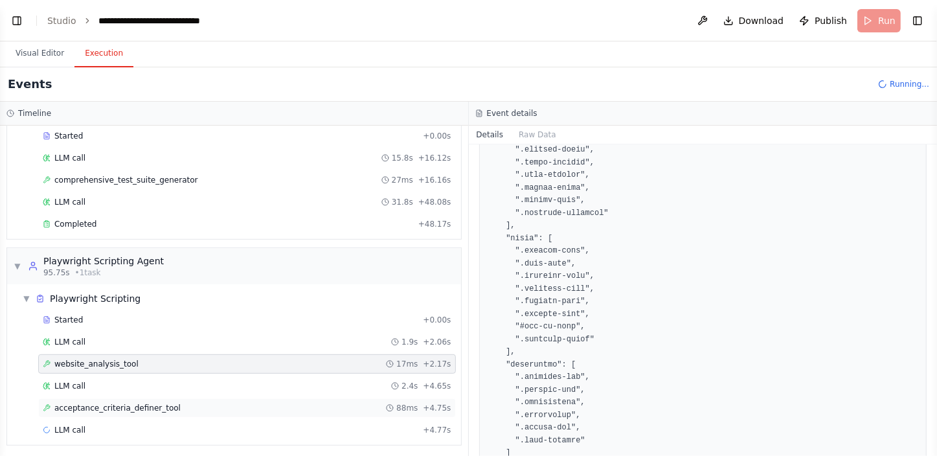
click at [159, 403] on span "acceptance_criteria_definer_tool" at bounding box center [117, 408] width 126 height 10
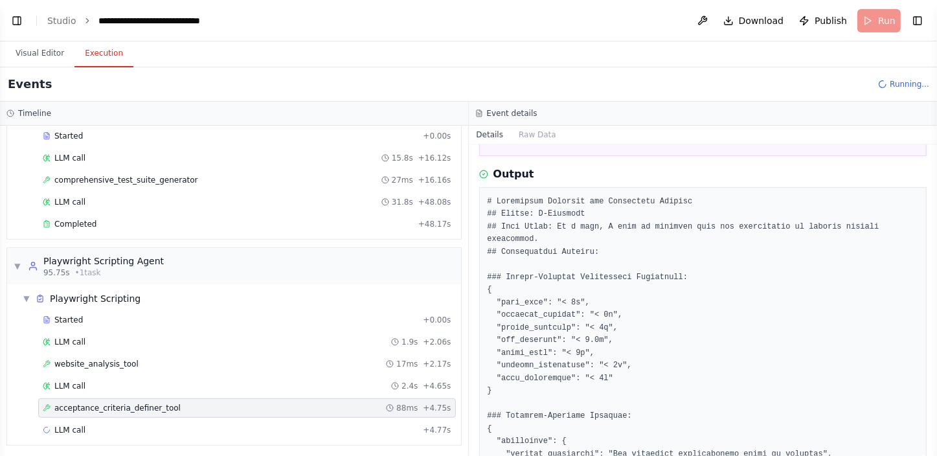
scroll to position [0, 0]
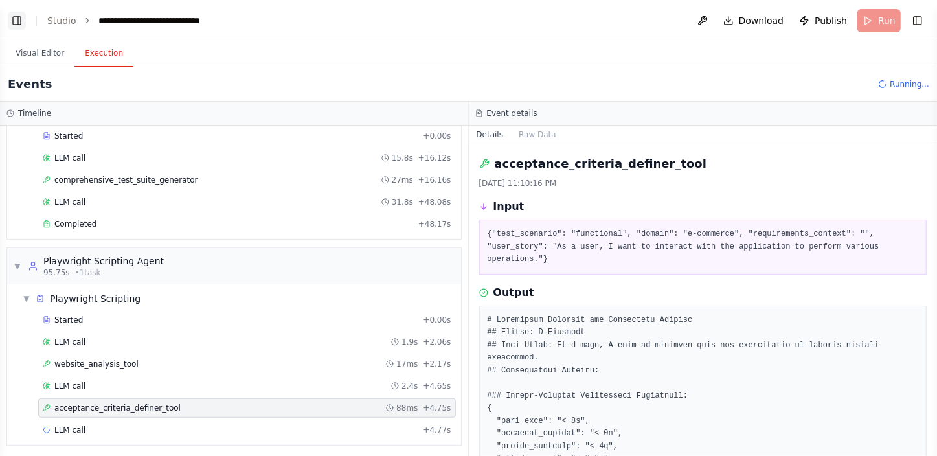
click at [20, 19] on button "Toggle Left Sidebar" at bounding box center [17, 21] width 18 height 18
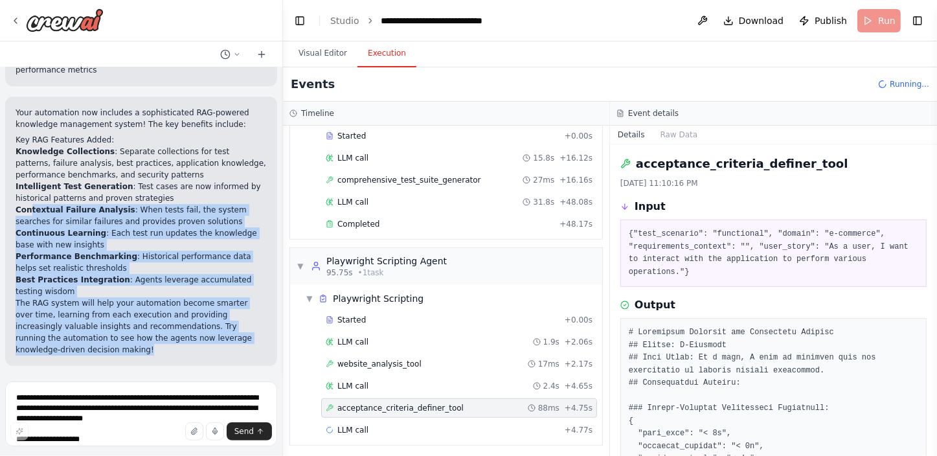
drag, startPoint x: 246, startPoint y: 352, endPoint x: 30, endPoint y: 223, distance: 251.5
click at [30, 223] on div "Your automation now includes a sophisticated RAG-powered knowledge management s…" at bounding box center [141, 231] width 251 height 249
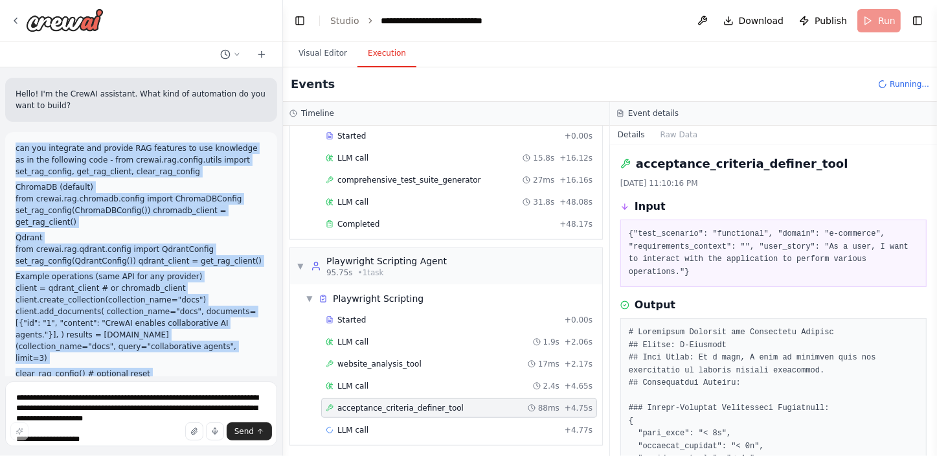
click at [13, 146] on div "can you integrate and provide RAG features to use knowledge as in the following…" at bounding box center [141, 261] width 272 height 258
copy div "lor ips dolorsita con adipisc ELI seddoeiu te inc utlaboree do ma ali enimadmin…"
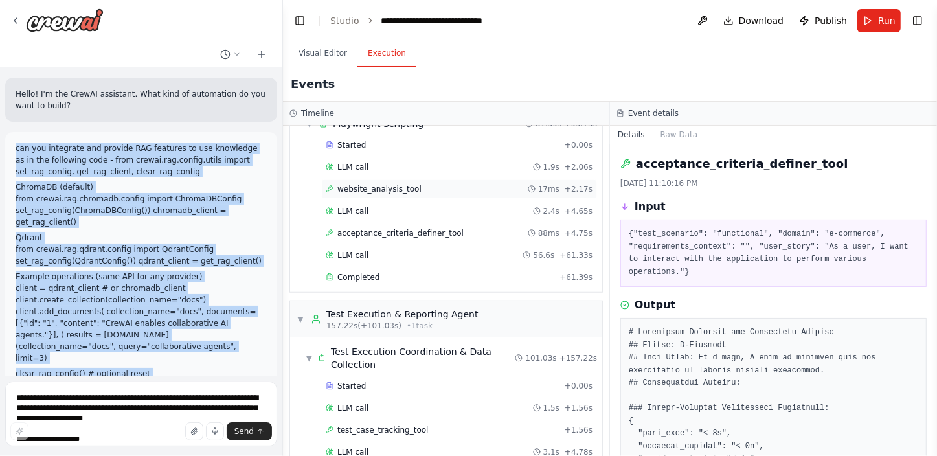
scroll to position [746, 0]
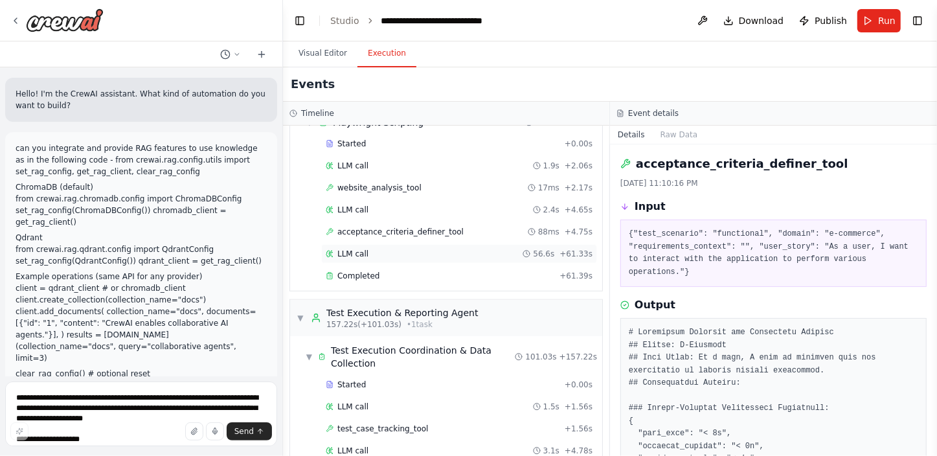
click at [362, 249] on span "LLM call" at bounding box center [352, 254] width 31 height 10
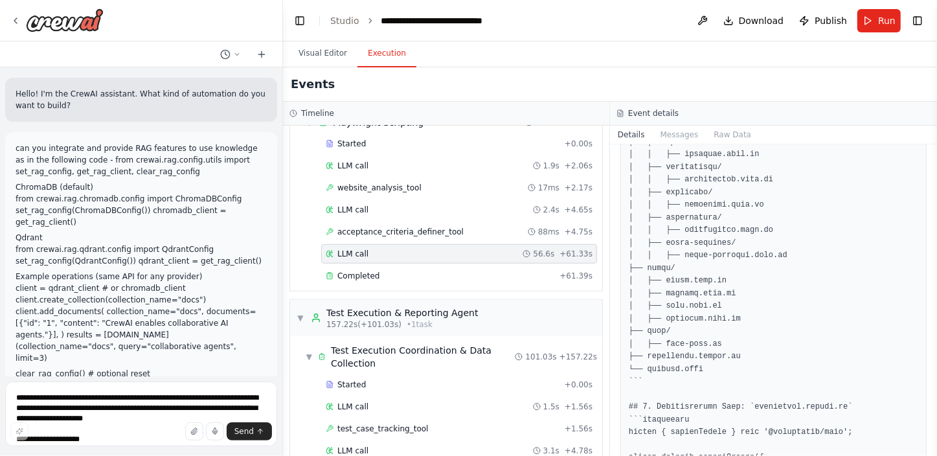
scroll to position [294, 0]
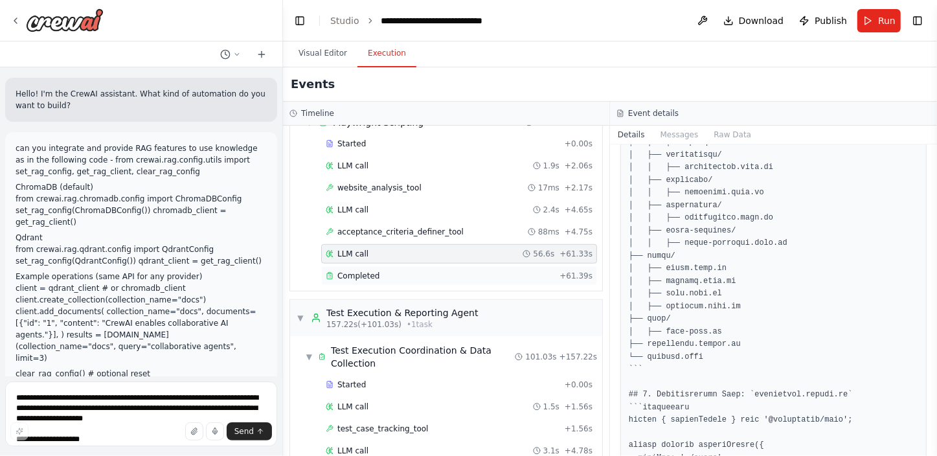
click at [346, 271] on span "Completed" at bounding box center [358, 276] width 42 height 10
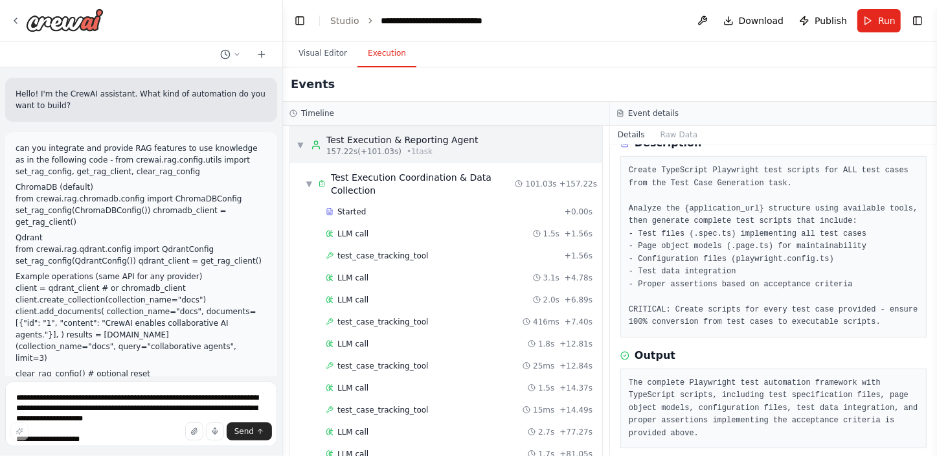
scroll to position [923, 0]
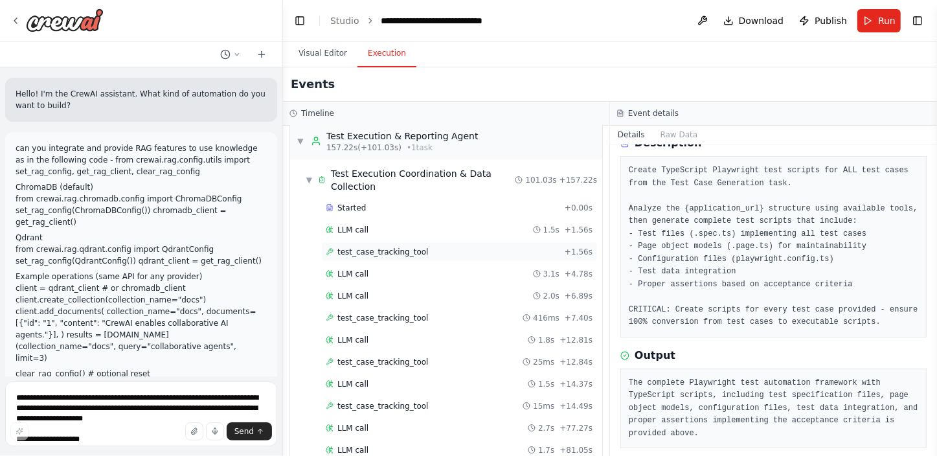
click at [363, 247] on span "test_case_tracking_tool" at bounding box center [382, 252] width 91 height 10
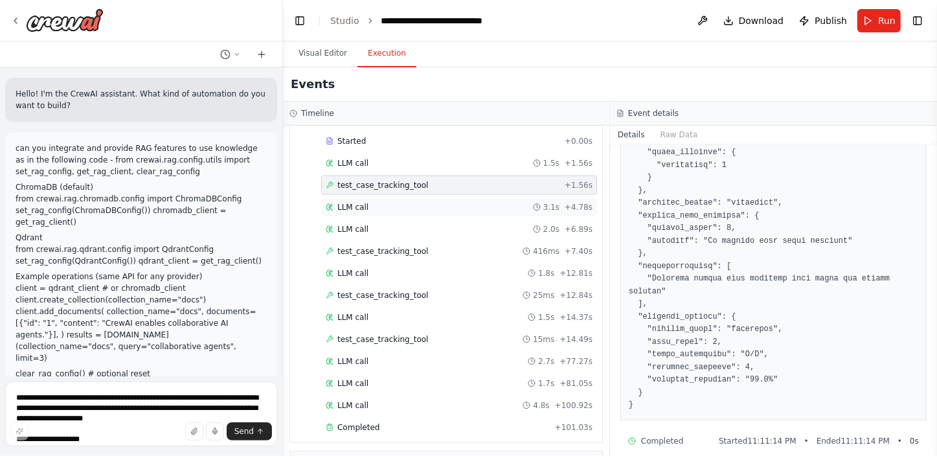
scroll to position [1040, 0]
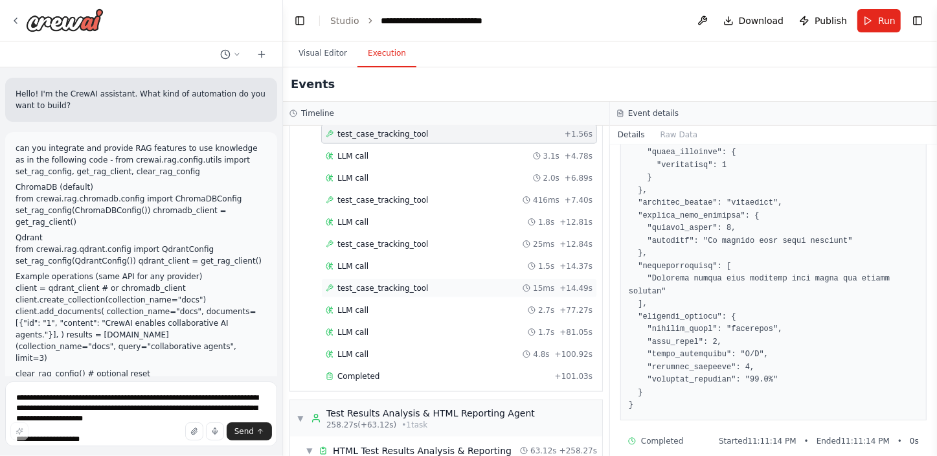
click at [377, 283] on span "test_case_tracking_tool" at bounding box center [382, 288] width 91 height 10
click at [371, 239] on span "test_case_tracking_tool" at bounding box center [382, 244] width 91 height 10
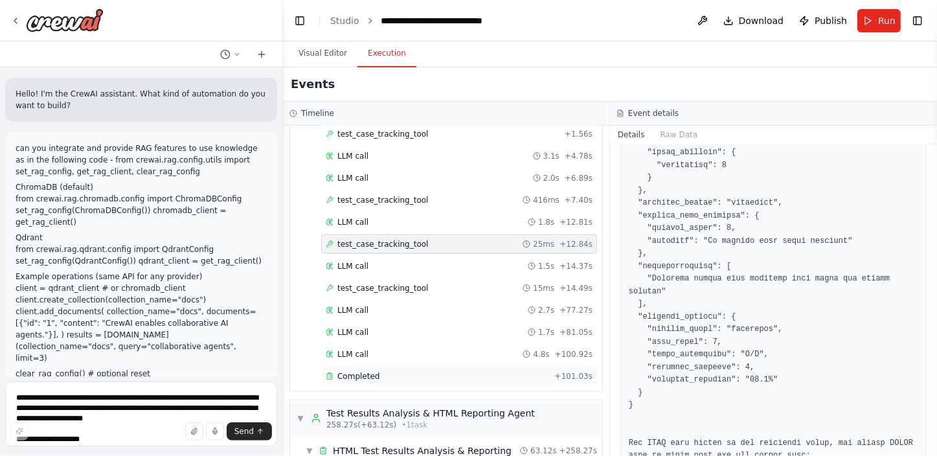
click at [388, 366] on div "Completed + 101.03s" at bounding box center [459, 375] width 276 height 19
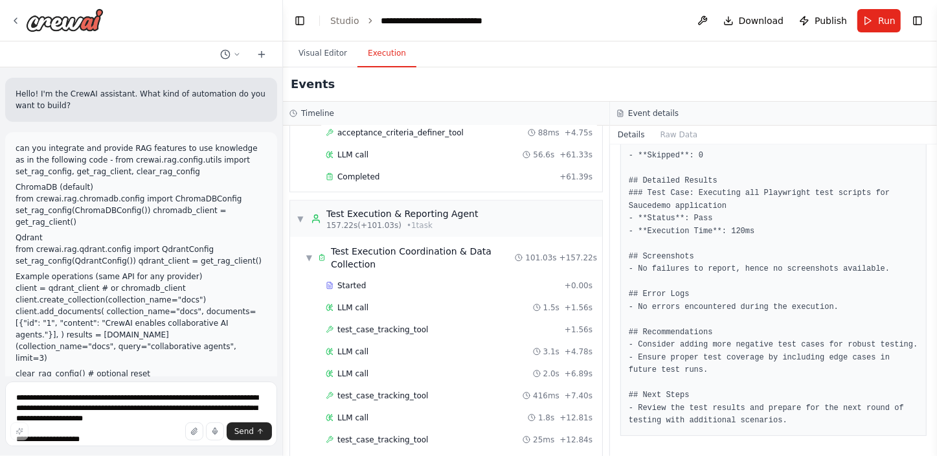
scroll to position [805, 0]
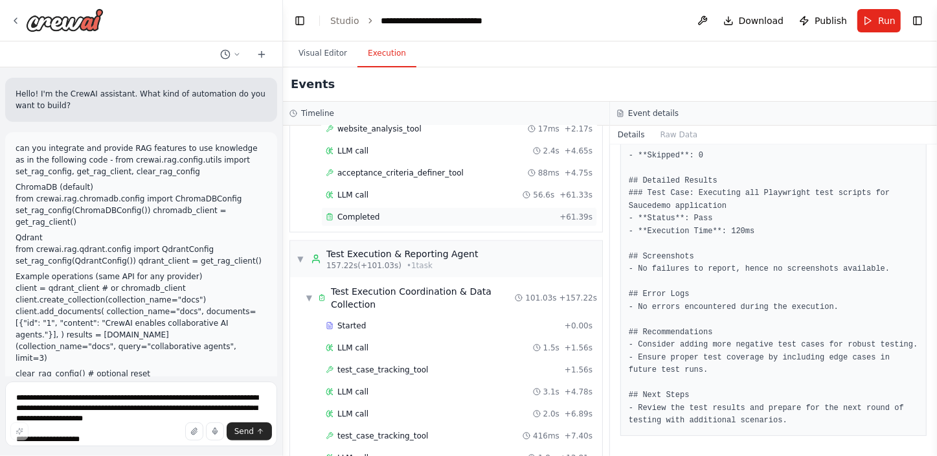
click at [374, 207] on div "Completed + 61.39s" at bounding box center [459, 216] width 276 height 19
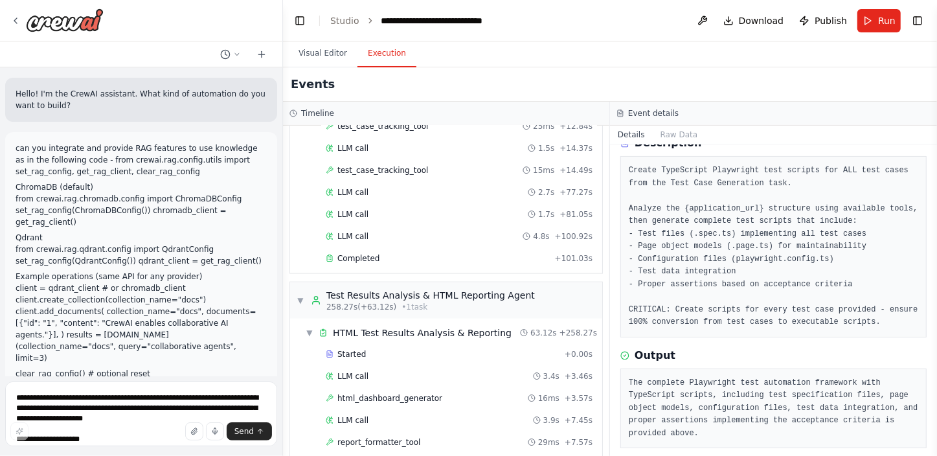
scroll to position [1211, 0]
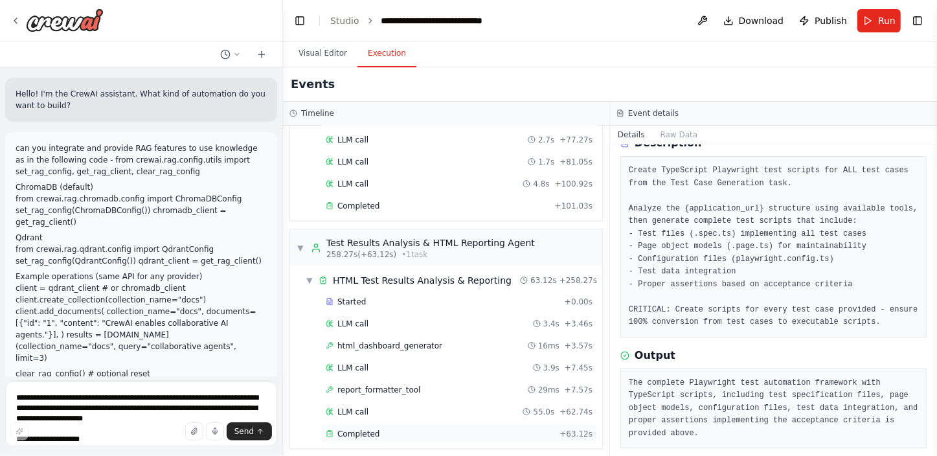
click at [390, 429] on div "Completed" at bounding box center [440, 434] width 229 height 10
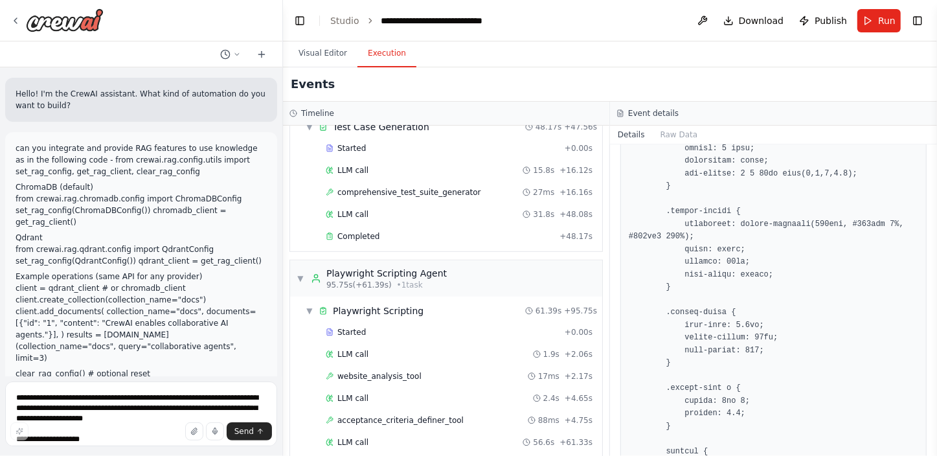
scroll to position [622, 0]
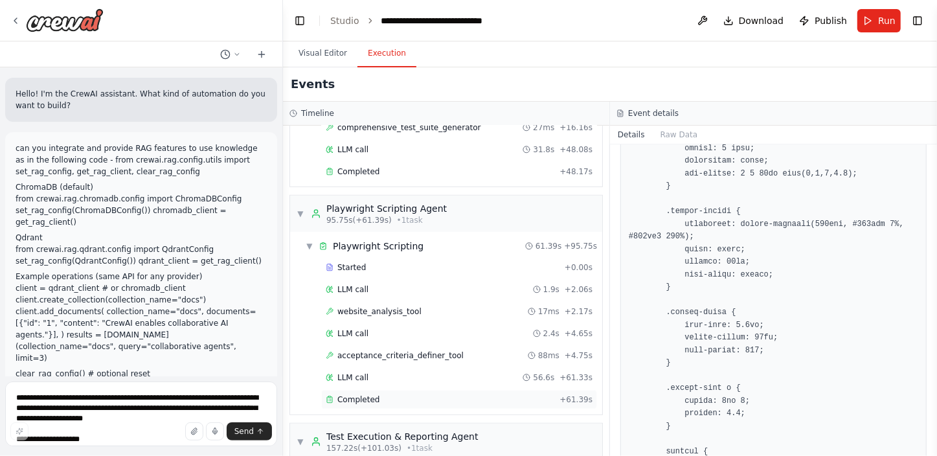
click at [398, 394] on div "Completed" at bounding box center [440, 399] width 229 height 10
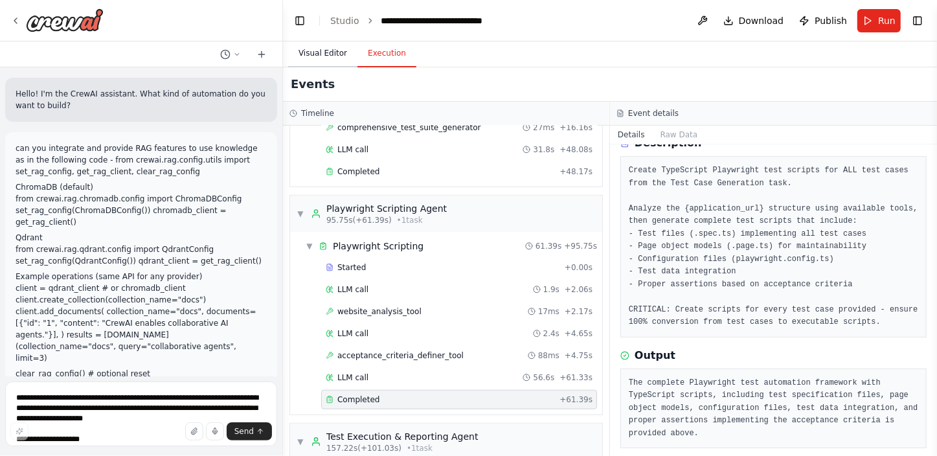
click at [320, 52] on button "Visual Editor" at bounding box center [322, 53] width 69 height 27
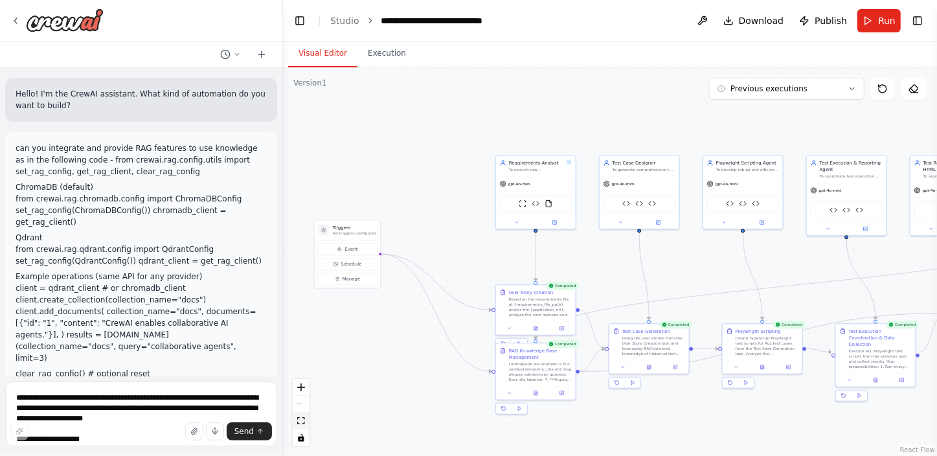
click at [298, 421] on icon "fit view" at bounding box center [301, 420] width 8 height 7
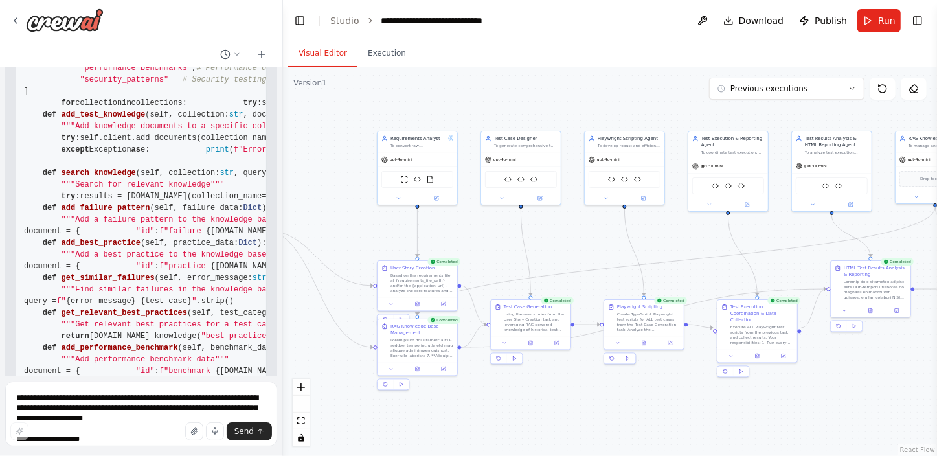
scroll to position [1471, 0]
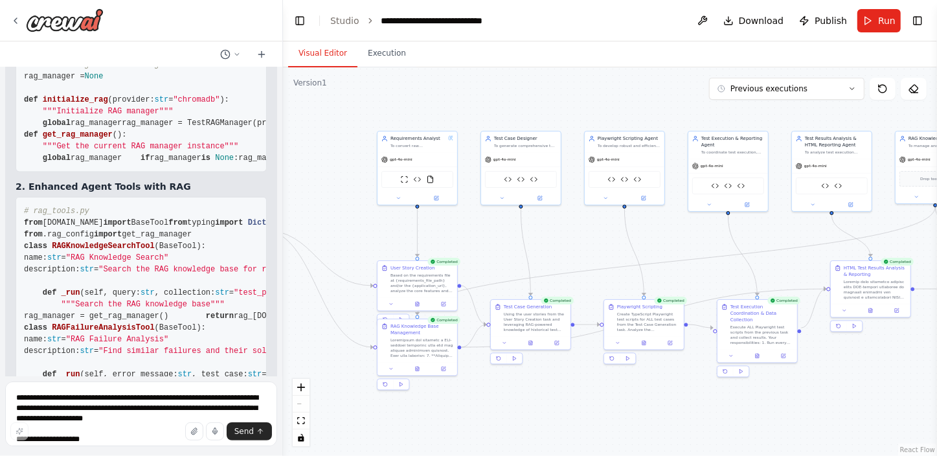
click at [278, 168] on div at bounding box center [280, 228] width 5 height 456
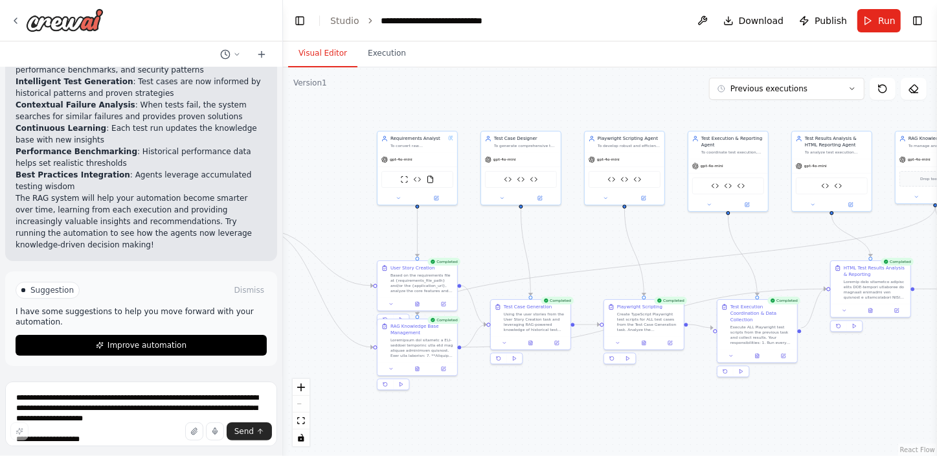
scroll to position [5205, 0]
click at [774, 24] on span "Download" at bounding box center [761, 20] width 45 height 13
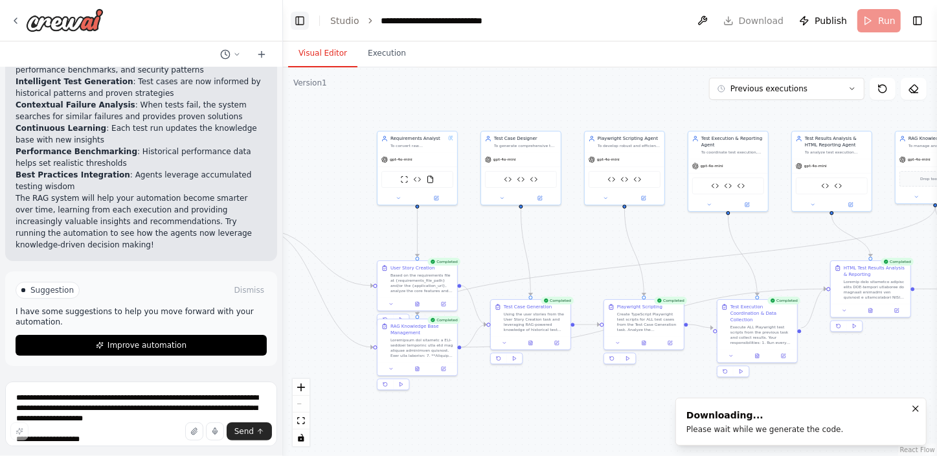
click at [296, 16] on button "Toggle Left Sidebar" at bounding box center [300, 21] width 18 height 18
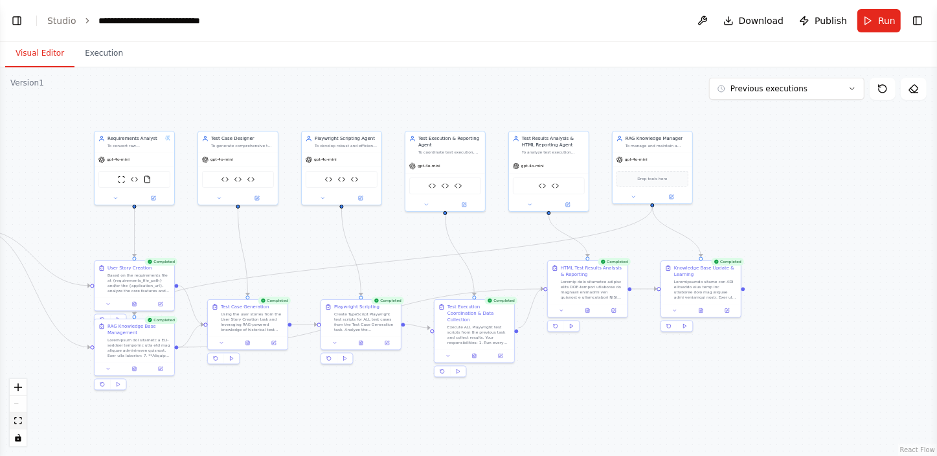
click at [15, 421] on icon "fit view" at bounding box center [18, 420] width 8 height 7
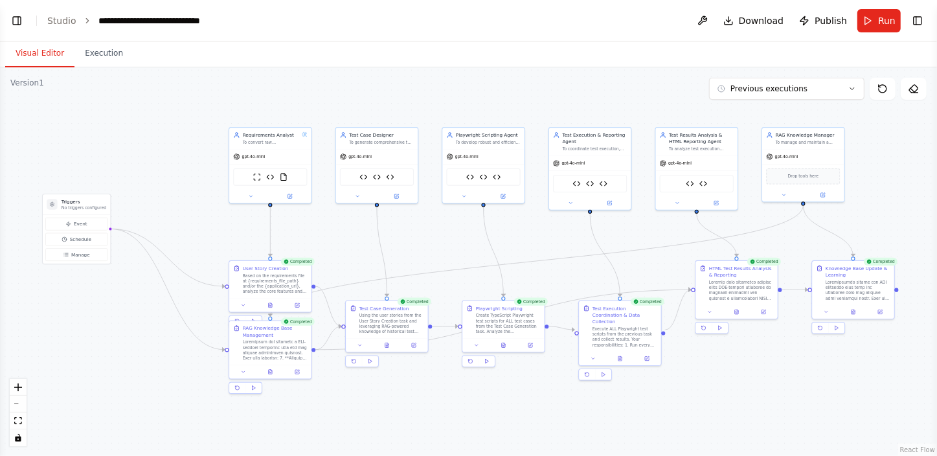
click at [868, 152] on div ".deletable-edge-delete-btn { width: 20px; height: 20px; border: 0px solid #ffff…" at bounding box center [468, 261] width 937 height 388
click at [270, 371] on icon at bounding box center [270, 371] width 2 height 0
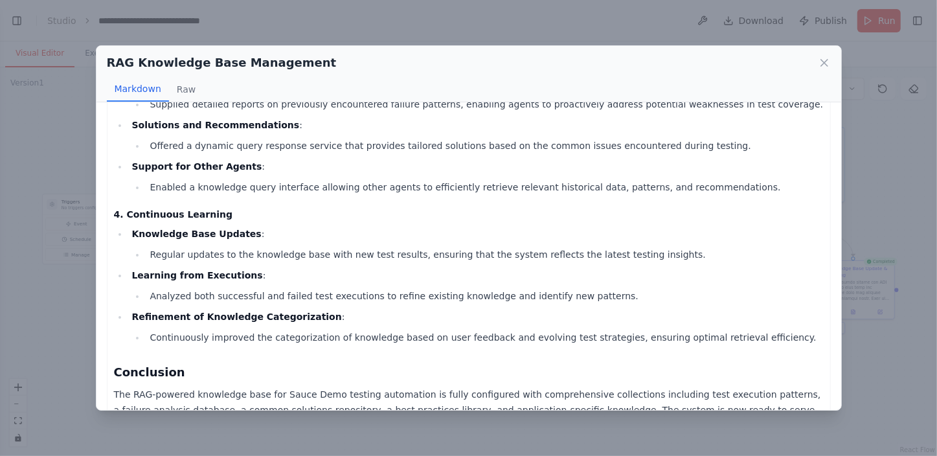
scroll to position [636, 0]
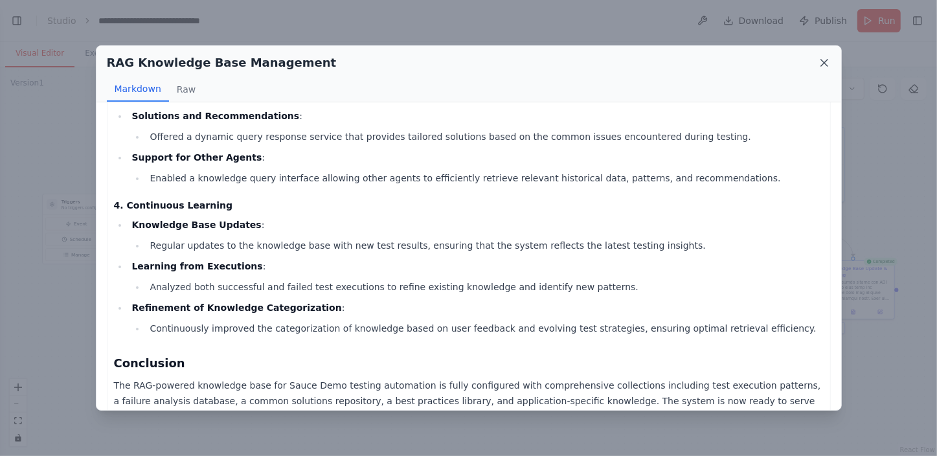
click at [824, 63] on icon at bounding box center [824, 63] width 6 height 6
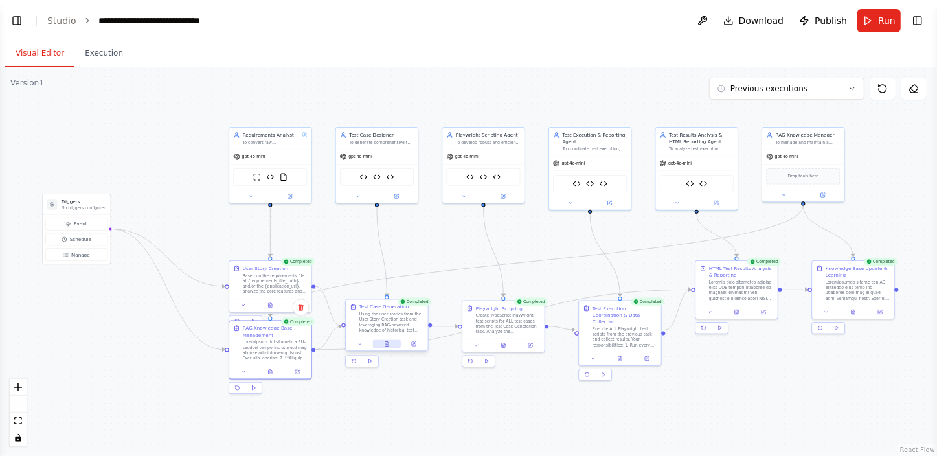
click at [384, 343] on icon at bounding box center [386, 343] width 5 height 5
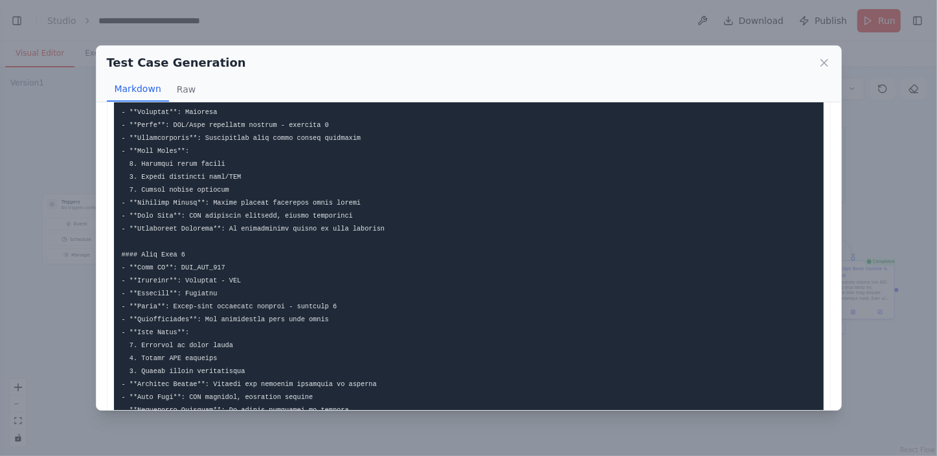
scroll to position [702, 0]
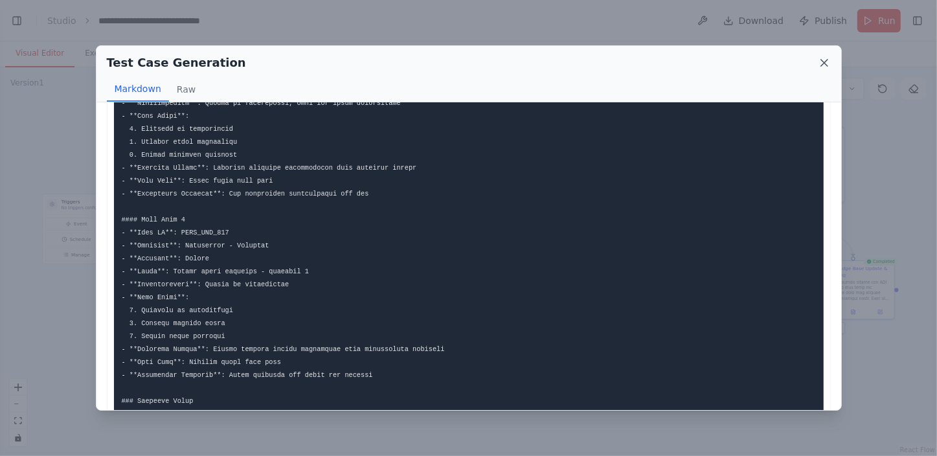
click at [824, 65] on icon at bounding box center [824, 62] width 13 height 13
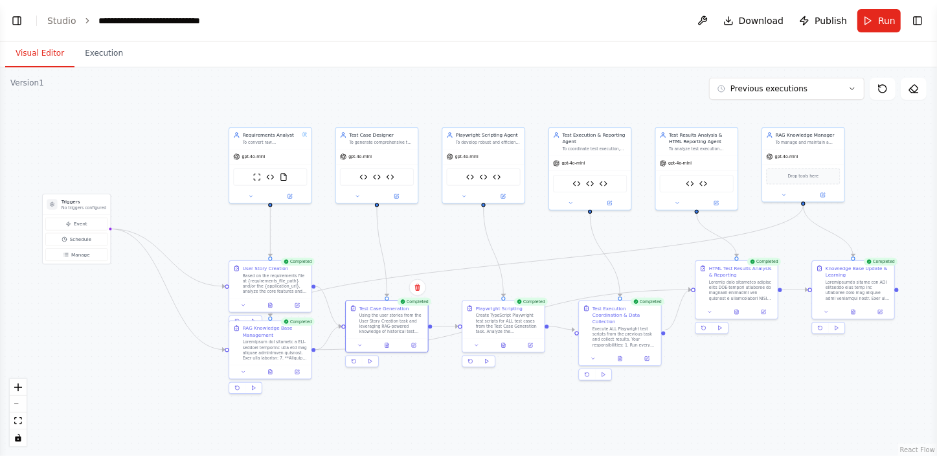
click at [511, 388] on div ".deletable-edge-delete-btn { width: 20px; height: 20px; border: 0px solid #ffff…" at bounding box center [468, 261] width 937 height 388
click at [501, 341] on icon at bounding box center [503, 343] width 5 height 5
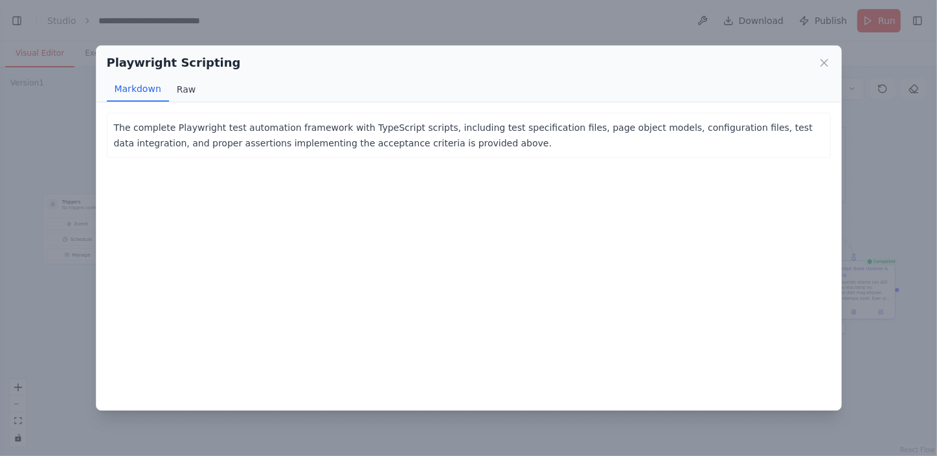
click at [185, 91] on button "Raw" at bounding box center [186, 89] width 34 height 25
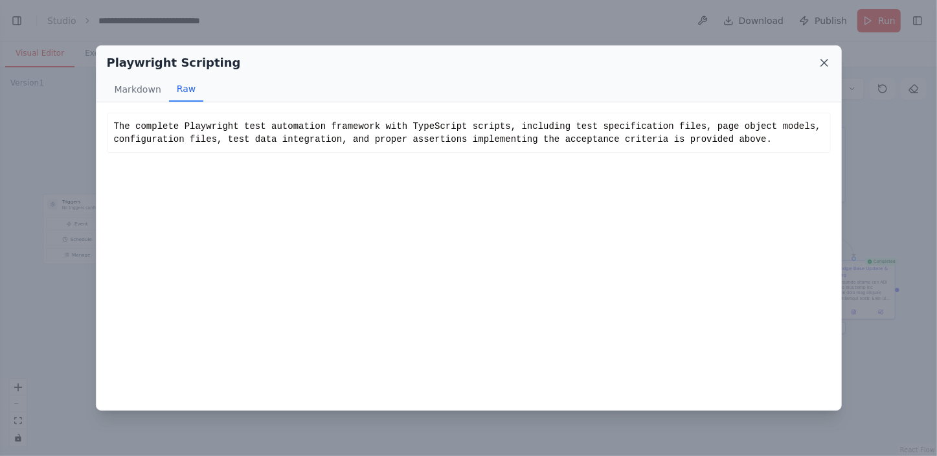
click at [823, 66] on icon at bounding box center [824, 62] width 13 height 13
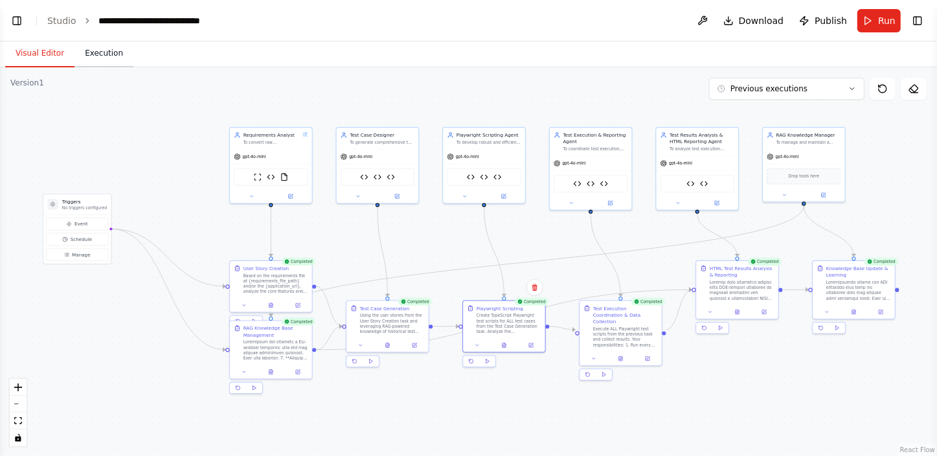
scroll to position [36, 0]
click at [95, 50] on button "Execution" at bounding box center [103, 53] width 59 height 27
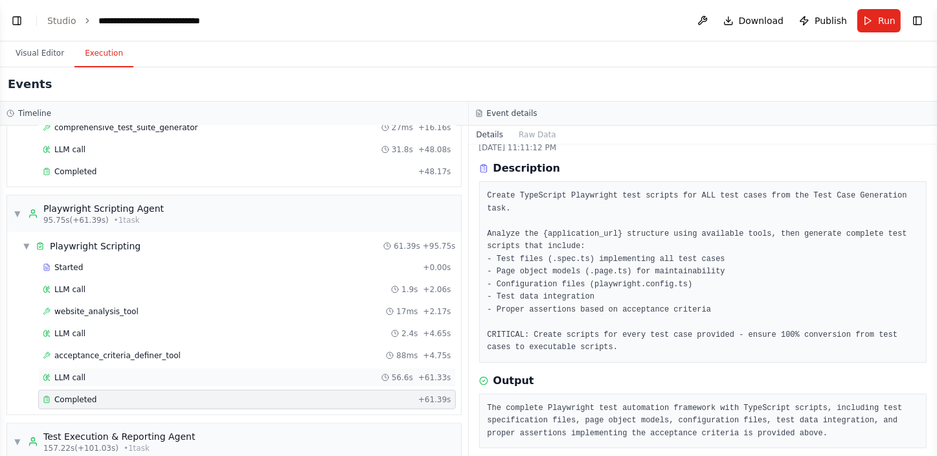
click at [102, 372] on div "LLM call 56.6s + 61.33s" at bounding box center [247, 377] width 409 height 10
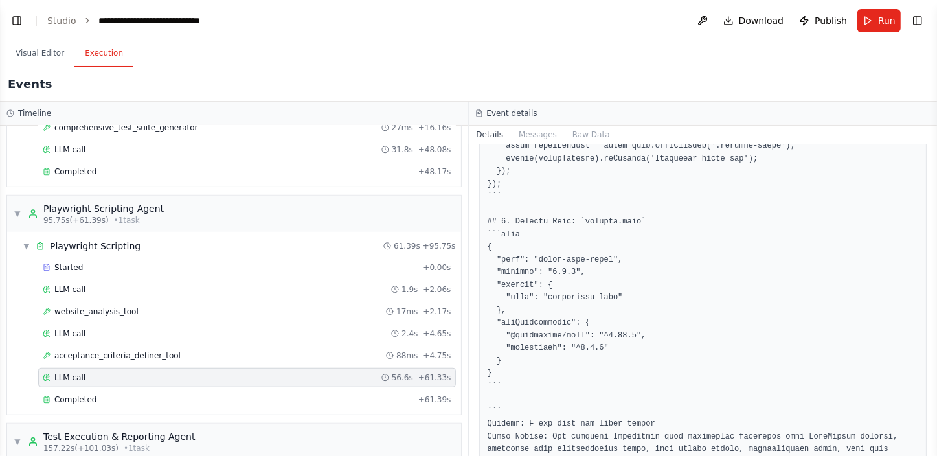
scroll to position [3845, 0]
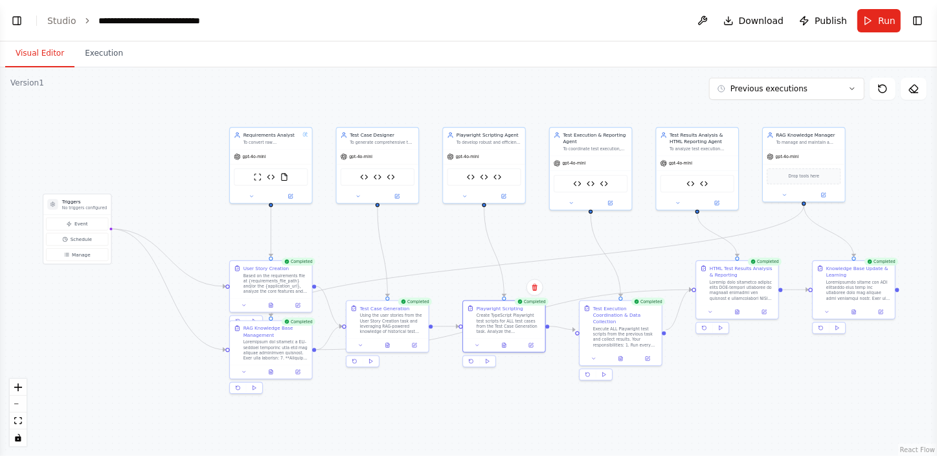
click at [47, 52] on button "Visual Editor" at bounding box center [39, 53] width 69 height 27
click at [271, 369] on icon at bounding box center [270, 370] width 3 height 5
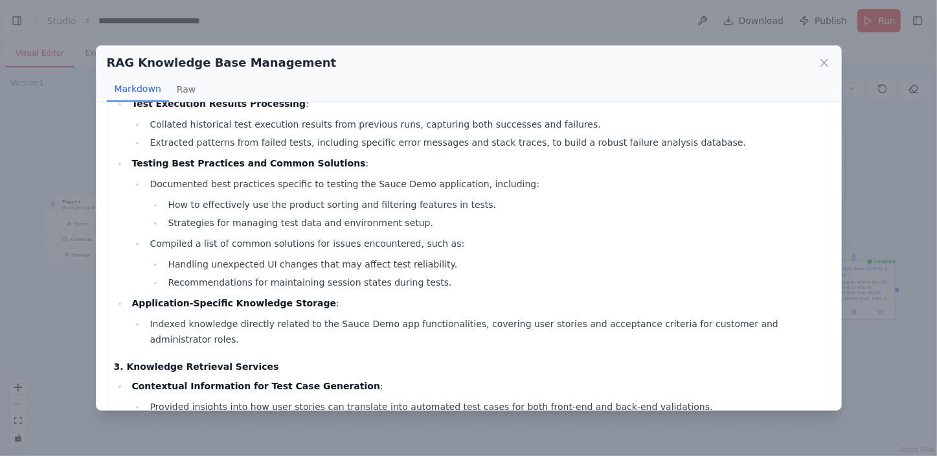
scroll to position [0, 0]
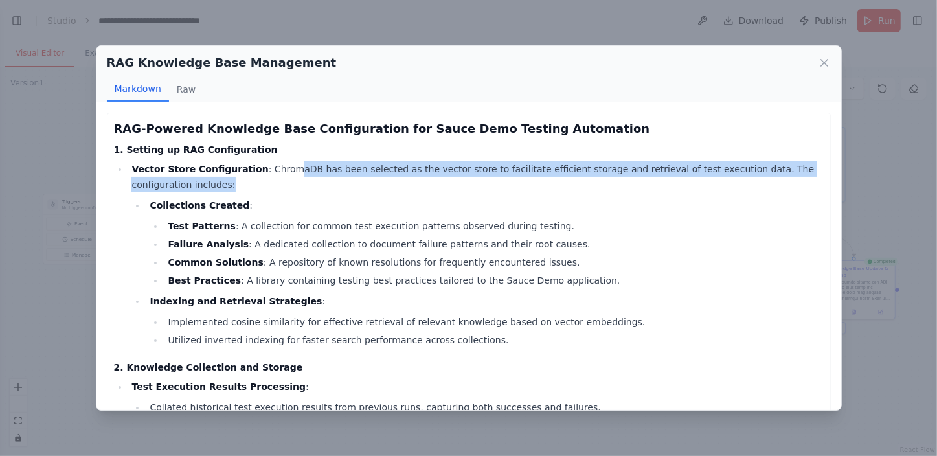
drag, startPoint x: 271, startPoint y: 171, endPoint x: 422, endPoint y: 194, distance: 152.6
click at [422, 194] on li "Vector Store Configuration : ChromaDB has been selected as the vector store to …" at bounding box center [475, 254] width 695 height 186
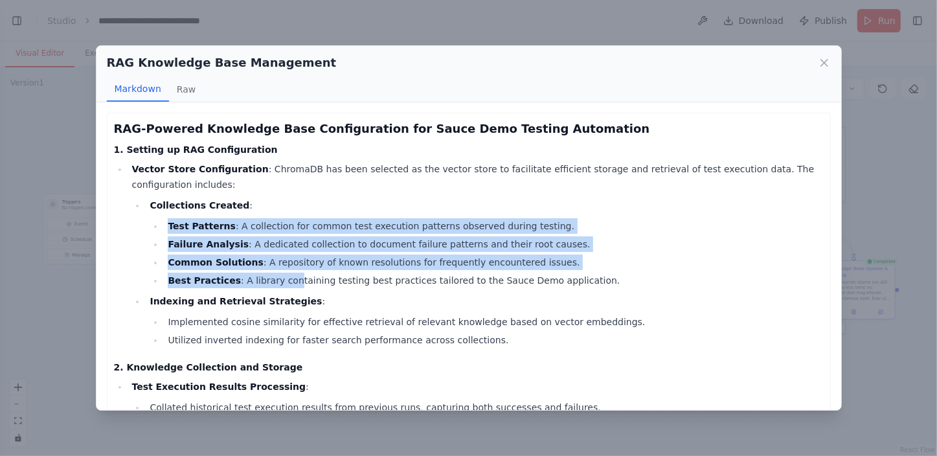
drag, startPoint x: 166, startPoint y: 210, endPoint x: 279, endPoint y: 267, distance: 126.2
click at [279, 267] on ul "Test Patterns : A collection for common test execution patterns observed during…" at bounding box center [486, 253] width 673 height 70
click at [821, 63] on icon at bounding box center [824, 62] width 13 height 13
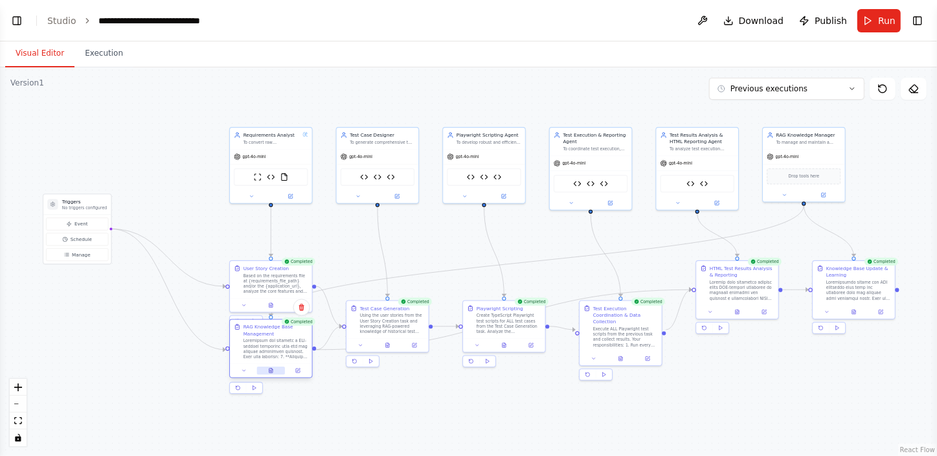
click at [272, 372] on icon at bounding box center [271, 372] width 2 height 0
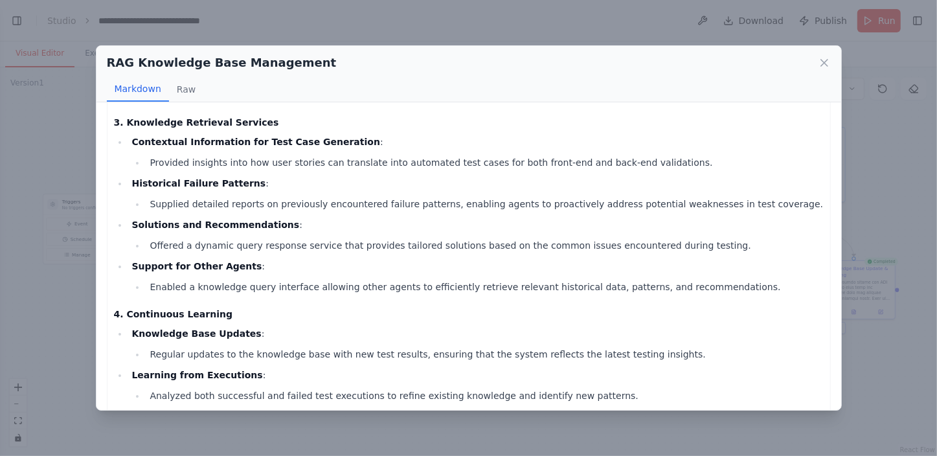
scroll to position [530, 0]
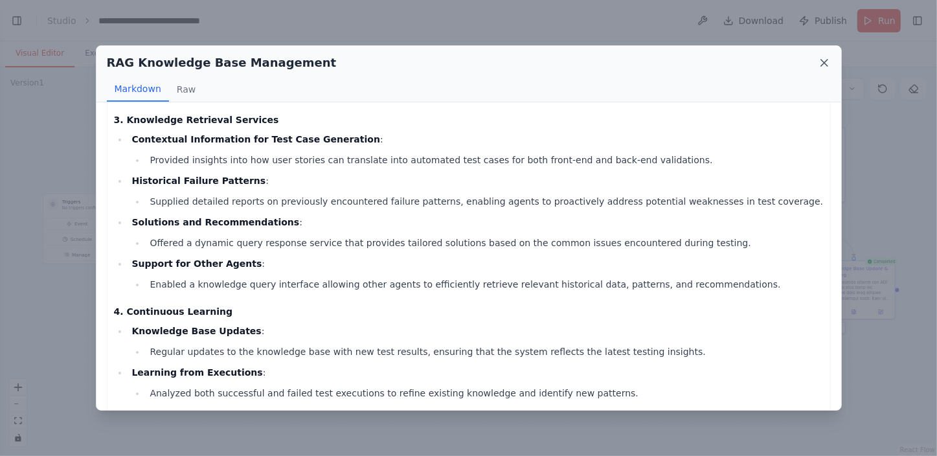
click at [825, 64] on icon at bounding box center [824, 63] width 6 height 6
